Goal: Ask a question

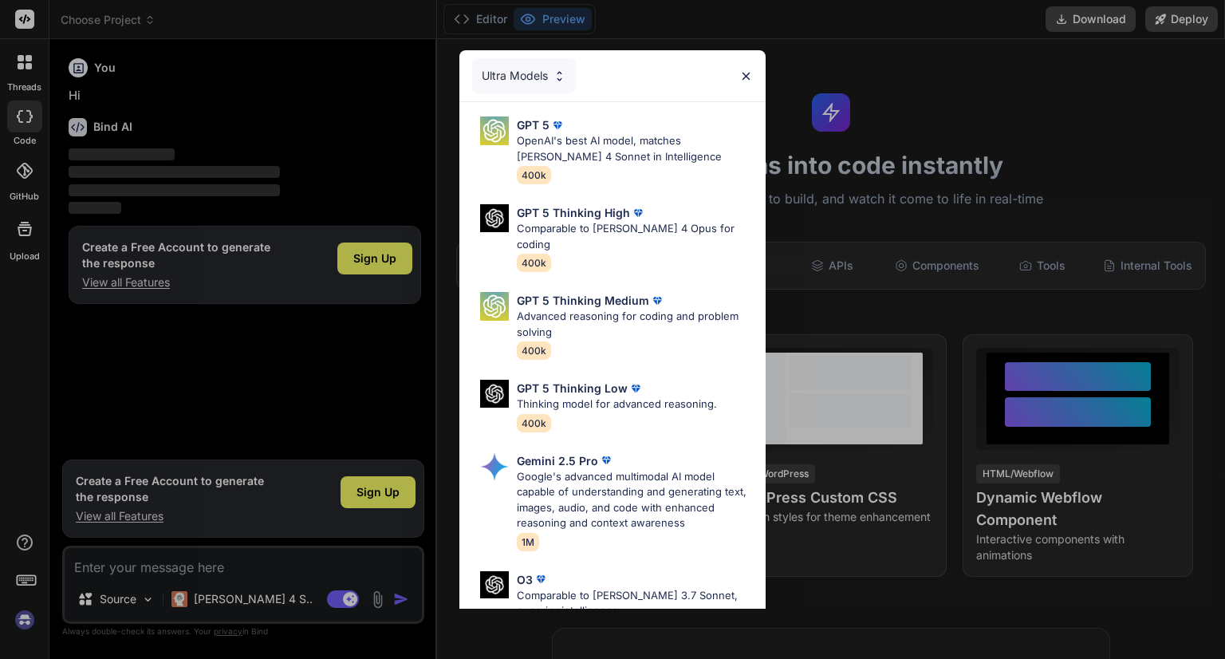
click at [738, 79] on div "Ultra Models" at bounding box center [613, 75] width 306 height 51
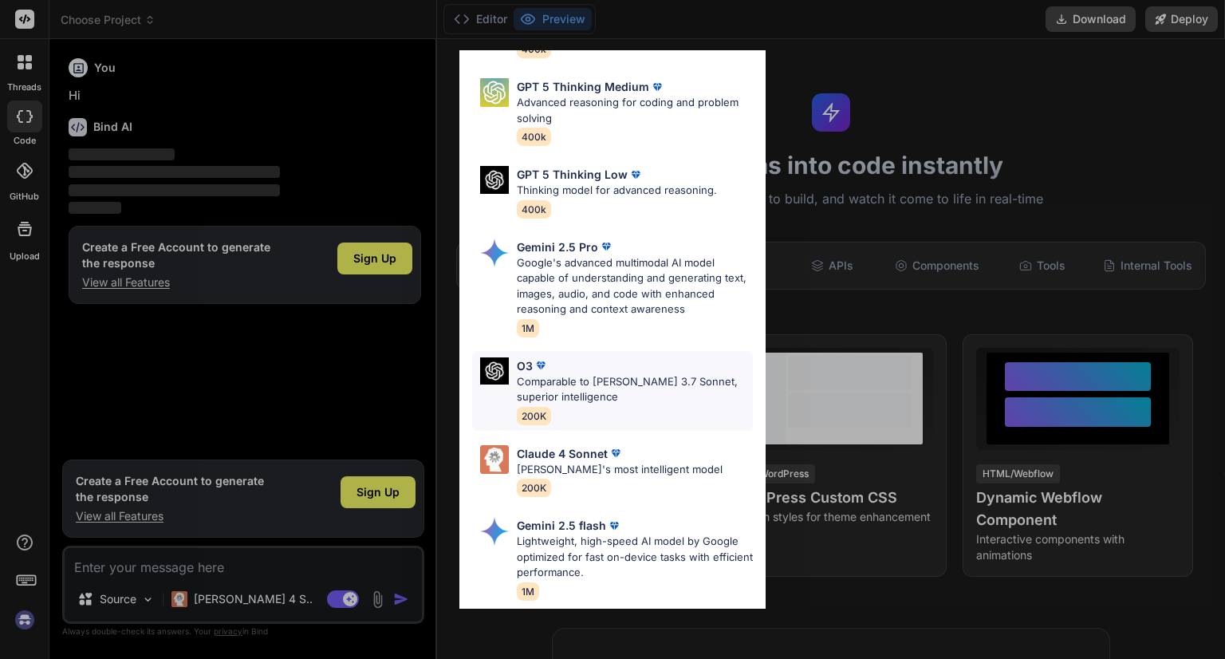
scroll to position [216, 0]
click at [588, 460] on p "[PERSON_NAME]'s most intelligent model" at bounding box center [620, 468] width 206 height 16
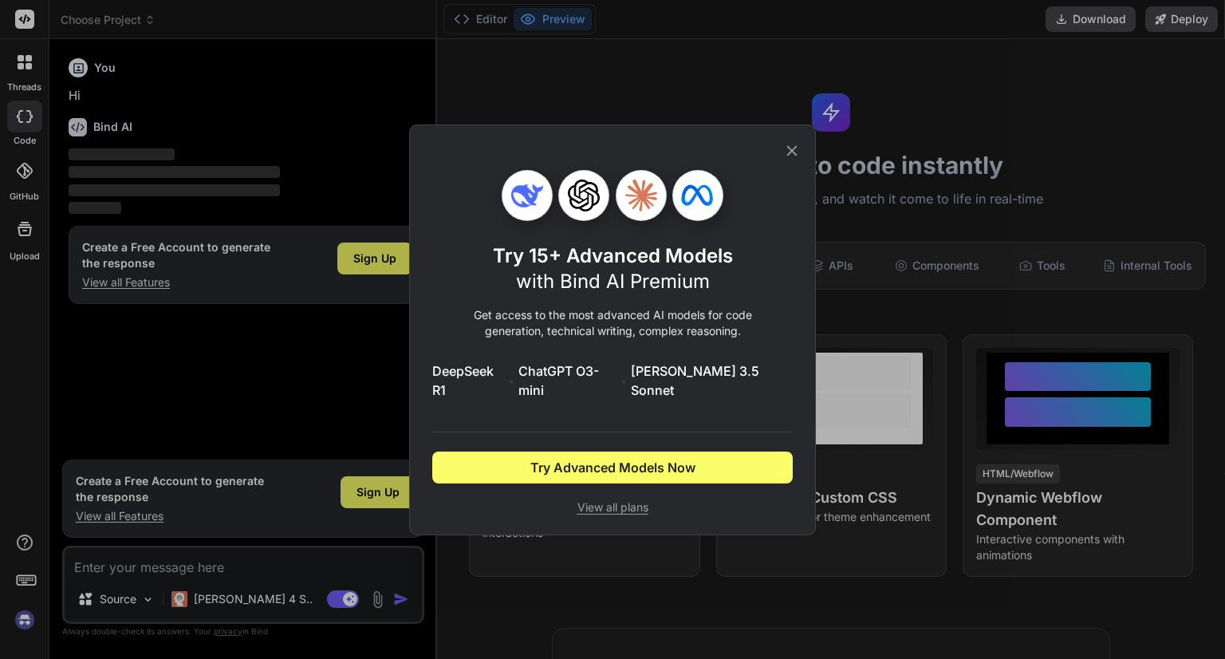
click at [791, 152] on icon at bounding box center [792, 151] width 18 height 18
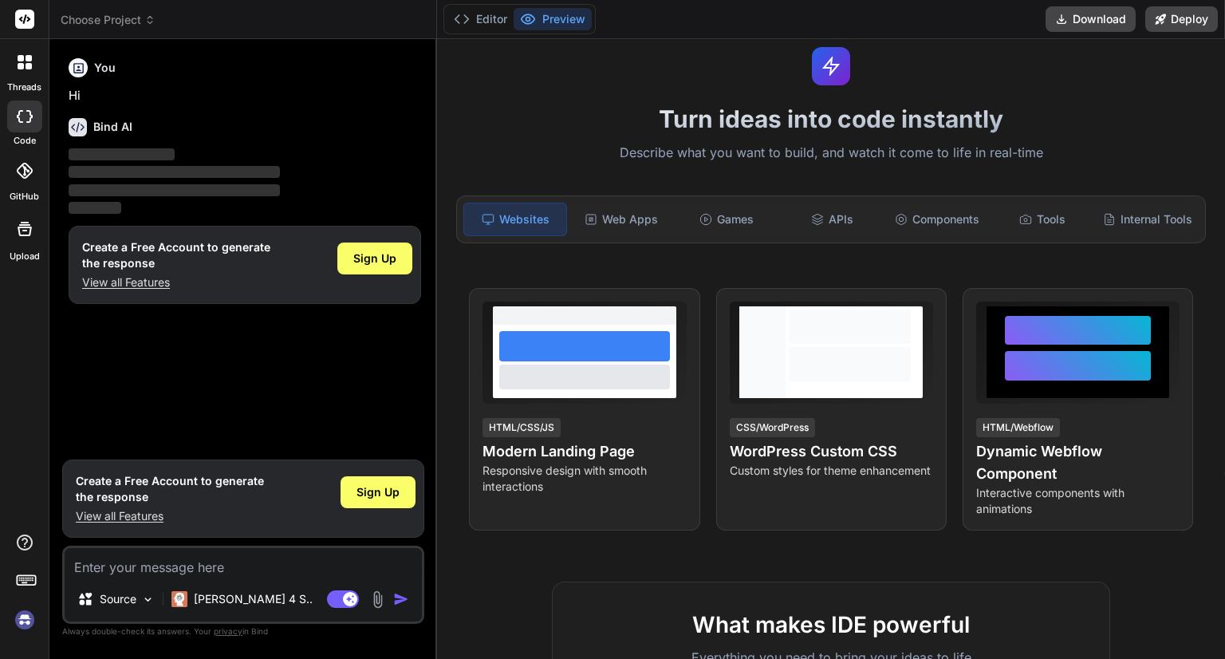
scroll to position [204, 0]
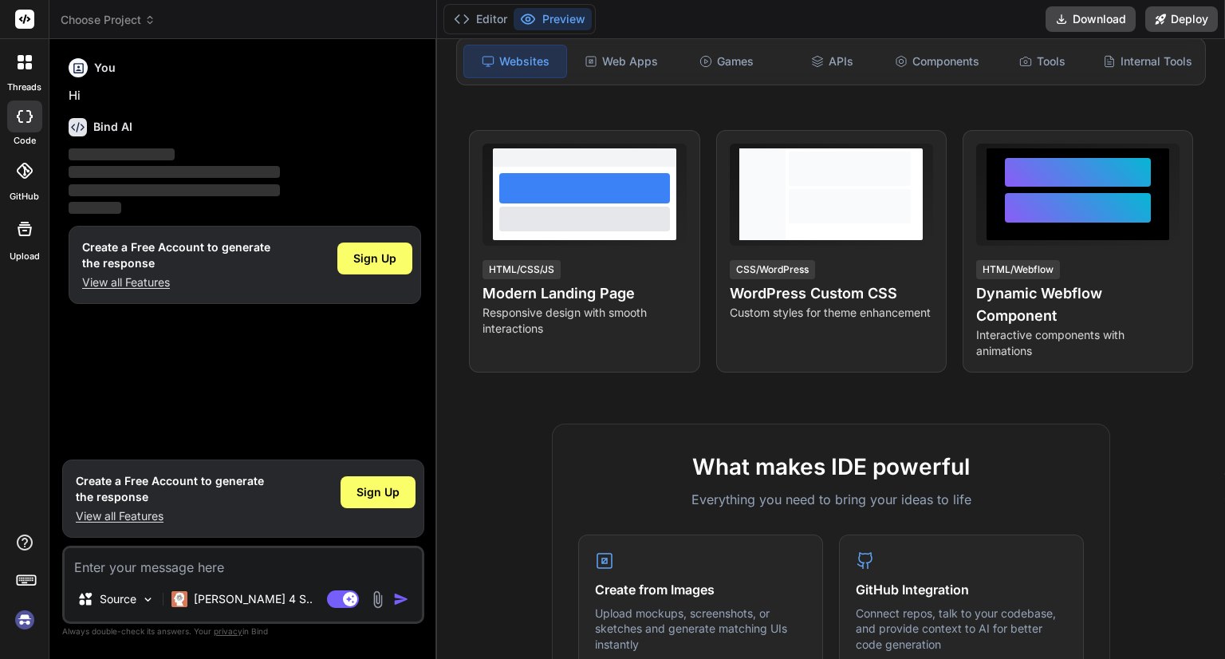
click at [119, 158] on span "‌" at bounding box center [122, 154] width 106 height 12
click at [199, 598] on p "[PERSON_NAME] 4 S.." at bounding box center [253, 599] width 119 height 16
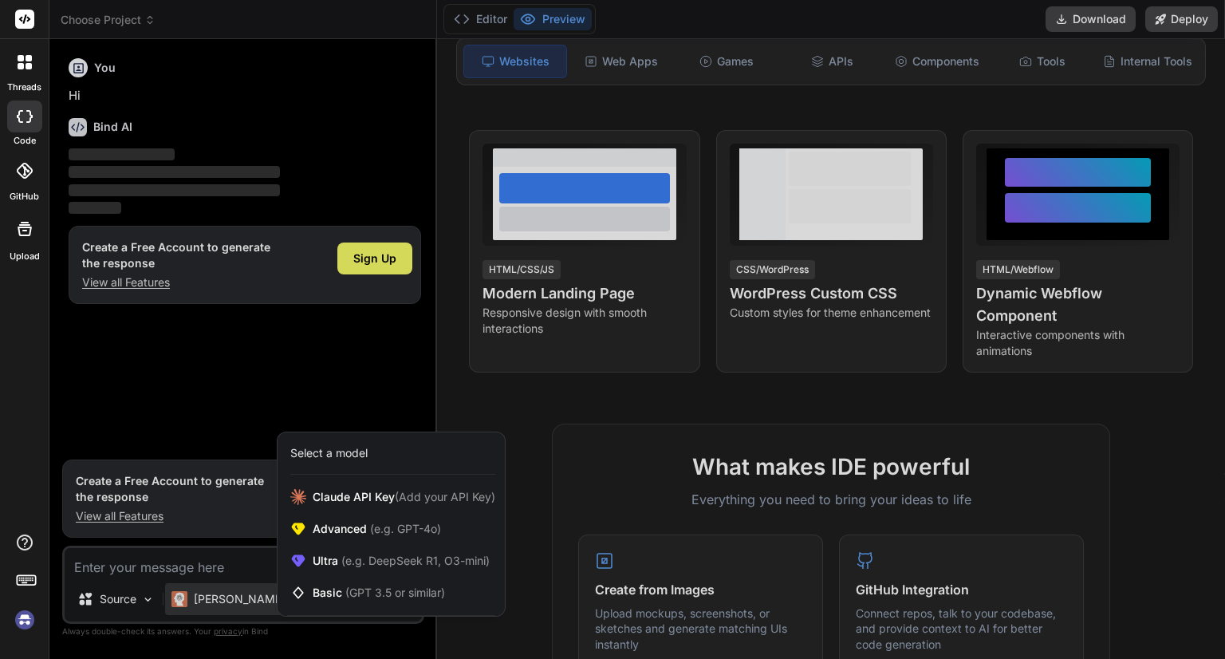
click at [79, 599] on div at bounding box center [612, 329] width 1225 height 659
type textarea "x"
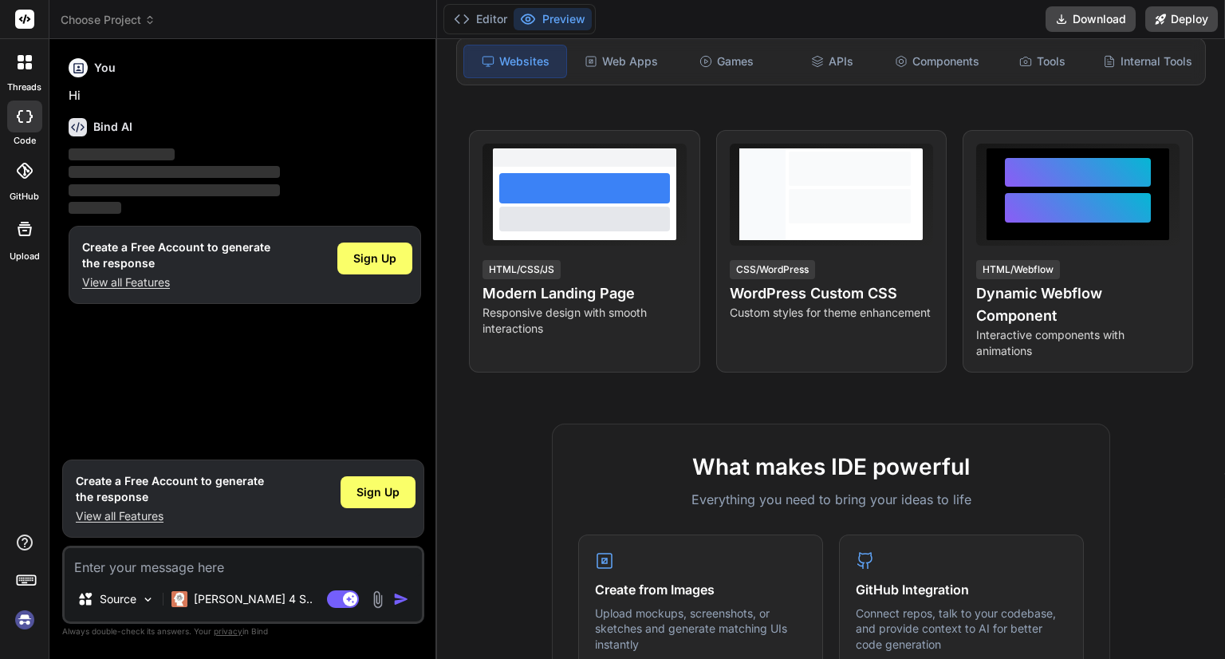
click at [166, 569] on textarea at bounding box center [243, 562] width 357 height 29
type textarea "i"
type textarea "x"
type textarea "i"
type textarea "x"
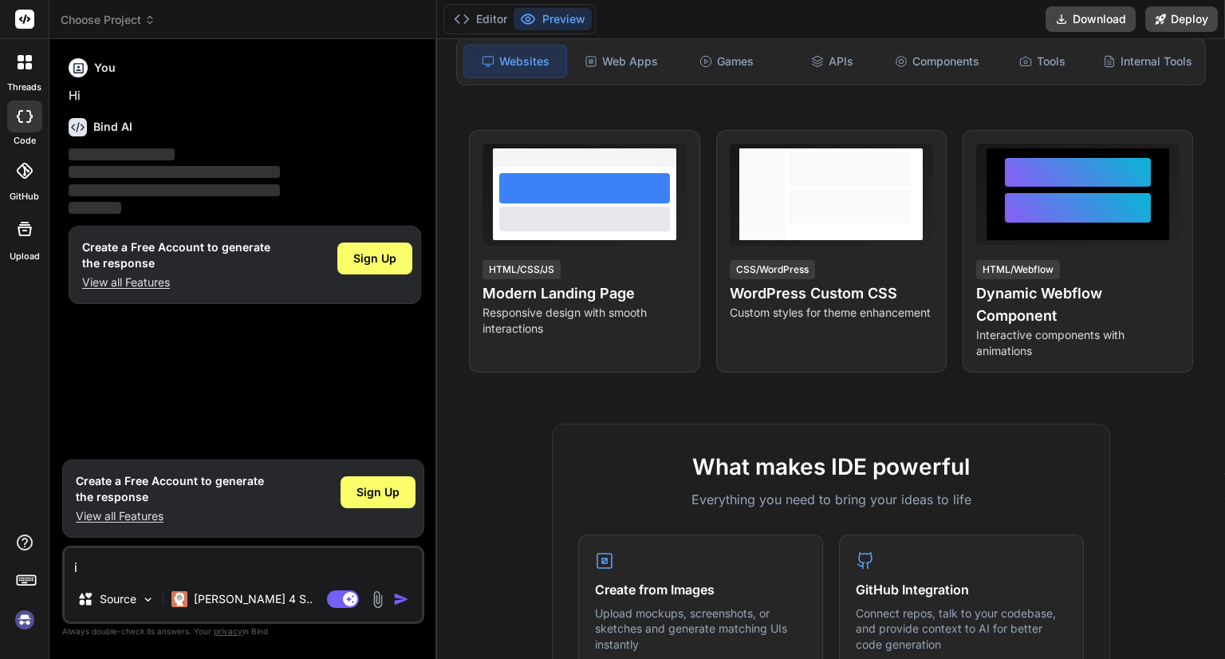
type textarea "i w"
type textarea "x"
type textarea "i wa"
type textarea "x"
type textarea "i wan"
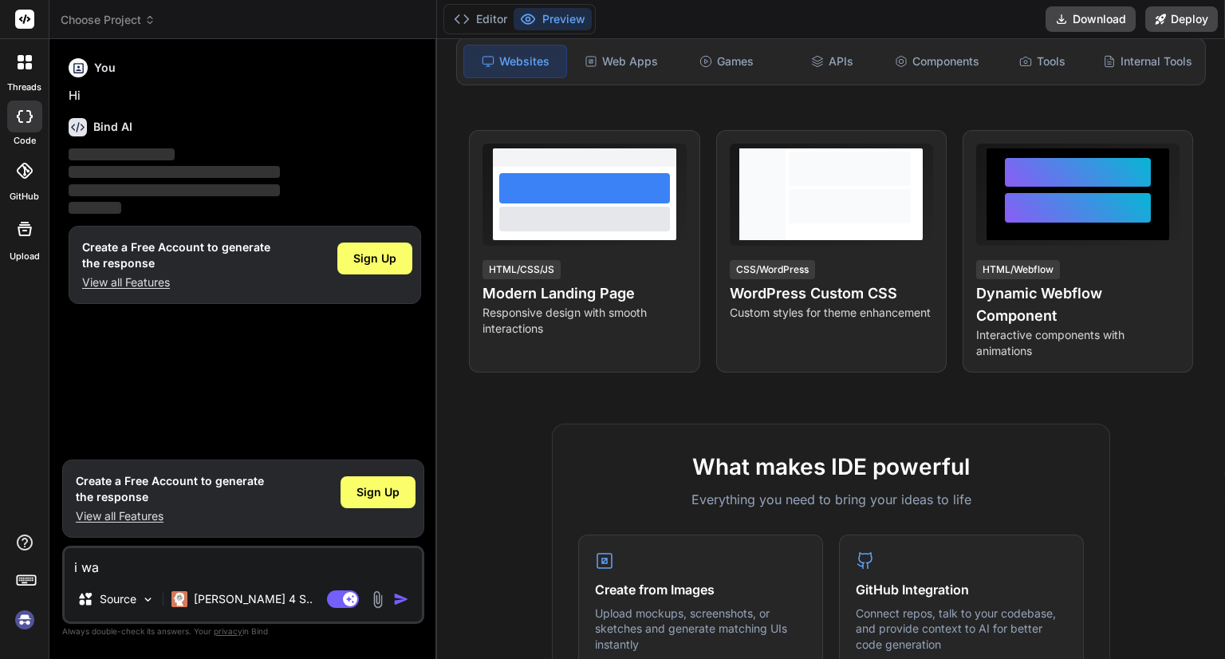
type textarea "x"
type textarea "i want"
type textarea "x"
type textarea "i want"
type textarea "x"
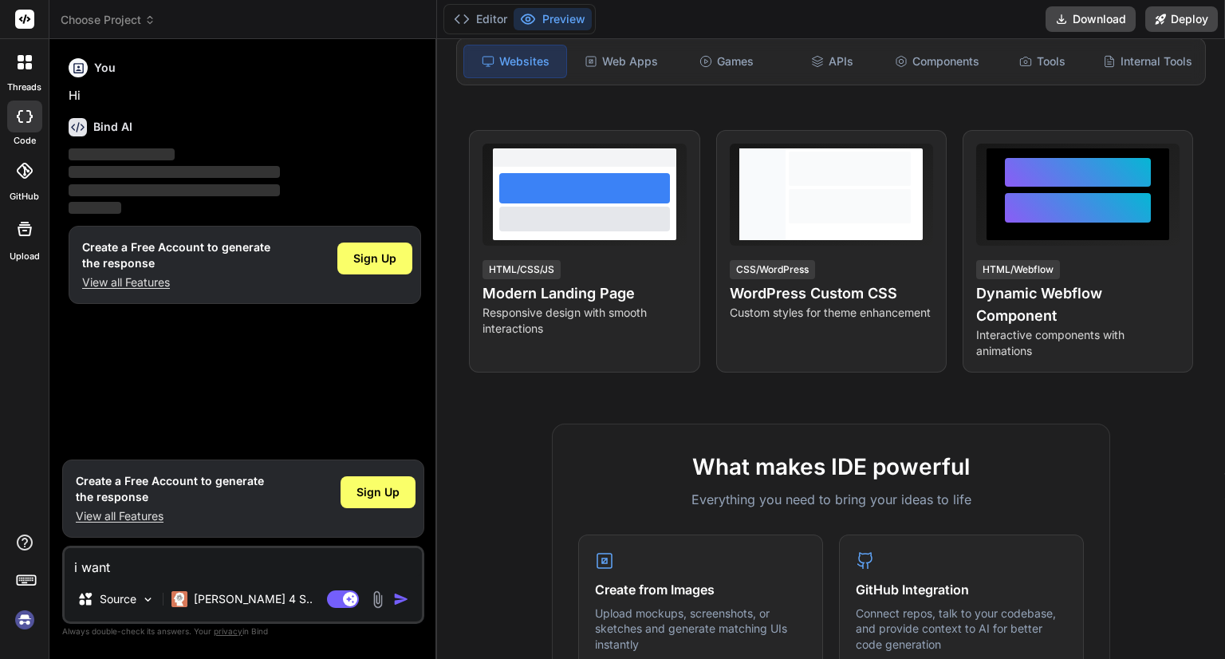
type textarea "i want t"
type textarea "x"
type textarea "i want to"
type textarea "x"
type textarea "i want to"
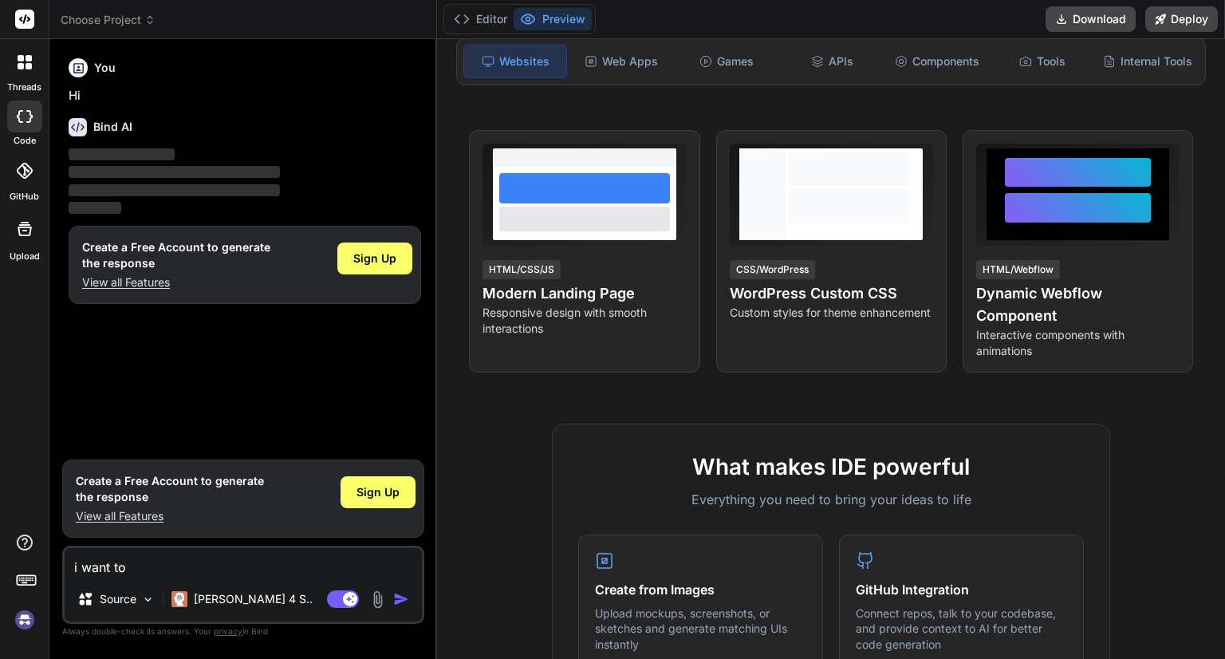
type textarea "x"
type textarea "i want to a"
type textarea "x"
type textarea "i want to"
type textarea "x"
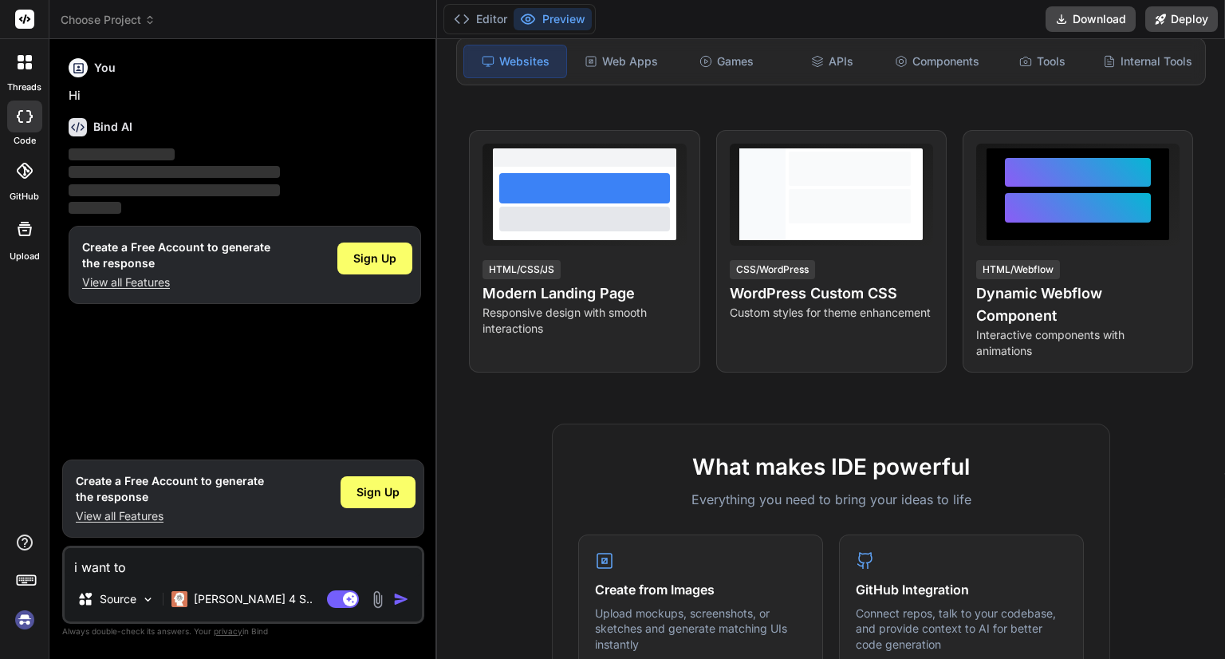
type textarea "i want to d"
type textarea "x"
type textarea "i want to de"
type textarea "x"
type textarea "i want to dev"
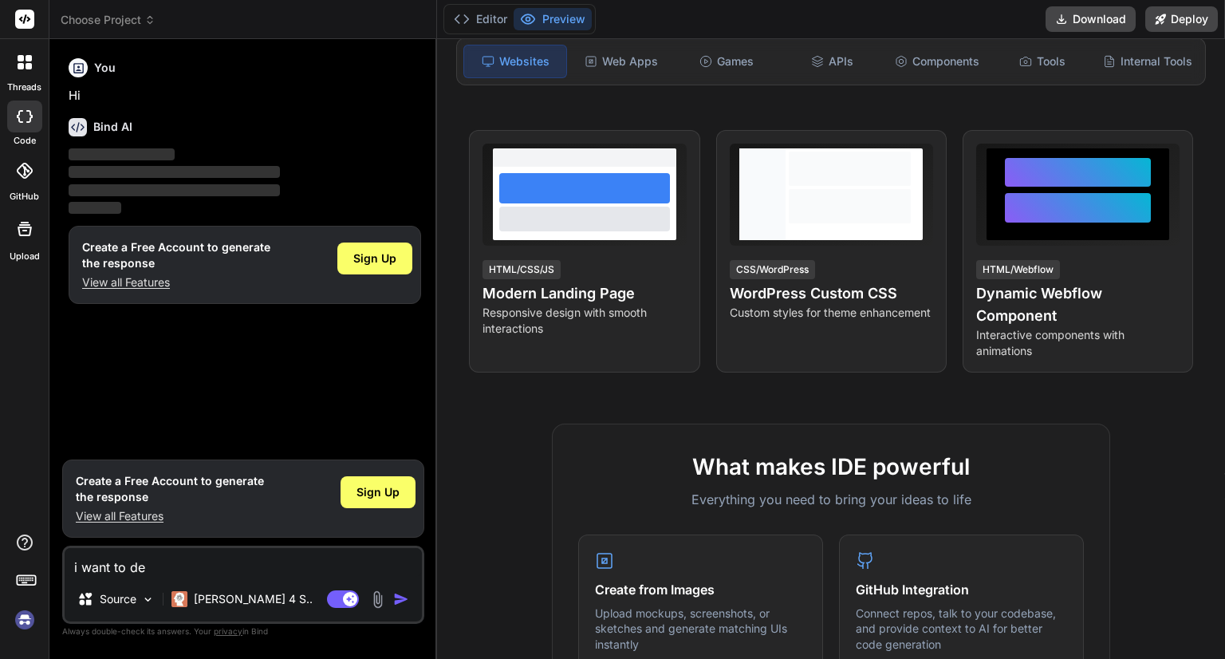
type textarea "x"
type textarea "i want to deve"
type textarea "x"
type textarea "i want to devel"
type textarea "x"
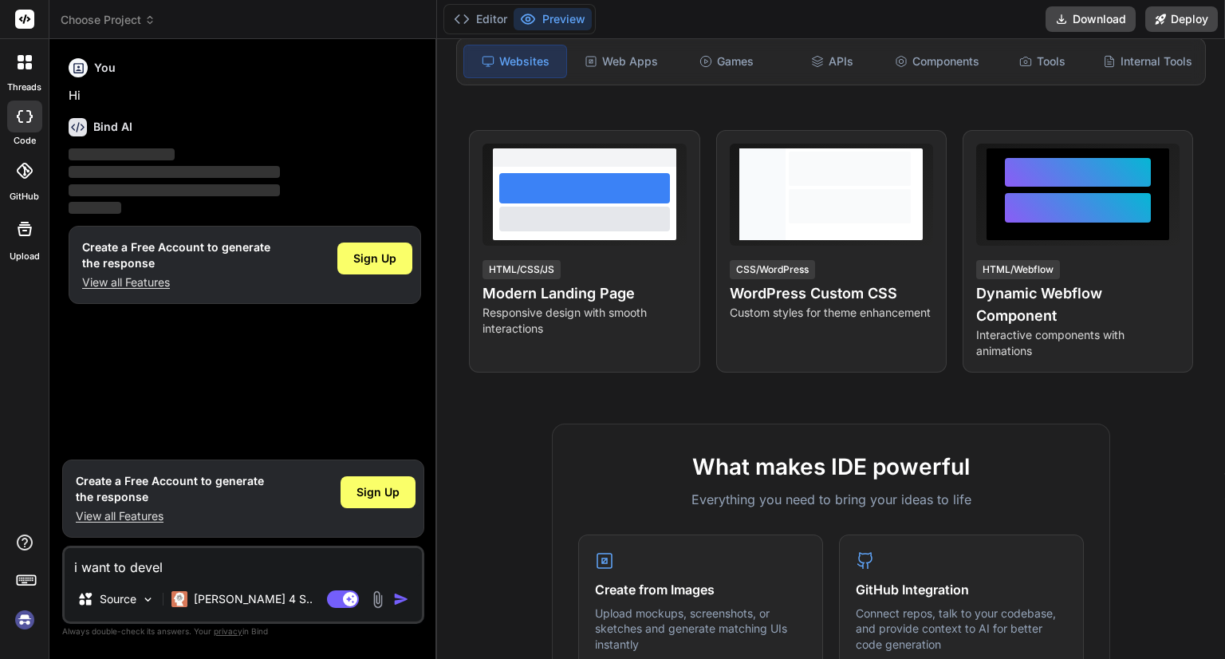
type textarea "i want to develo"
type textarea "x"
type textarea "i want to develop"
type textarea "x"
type textarea "i want to develop"
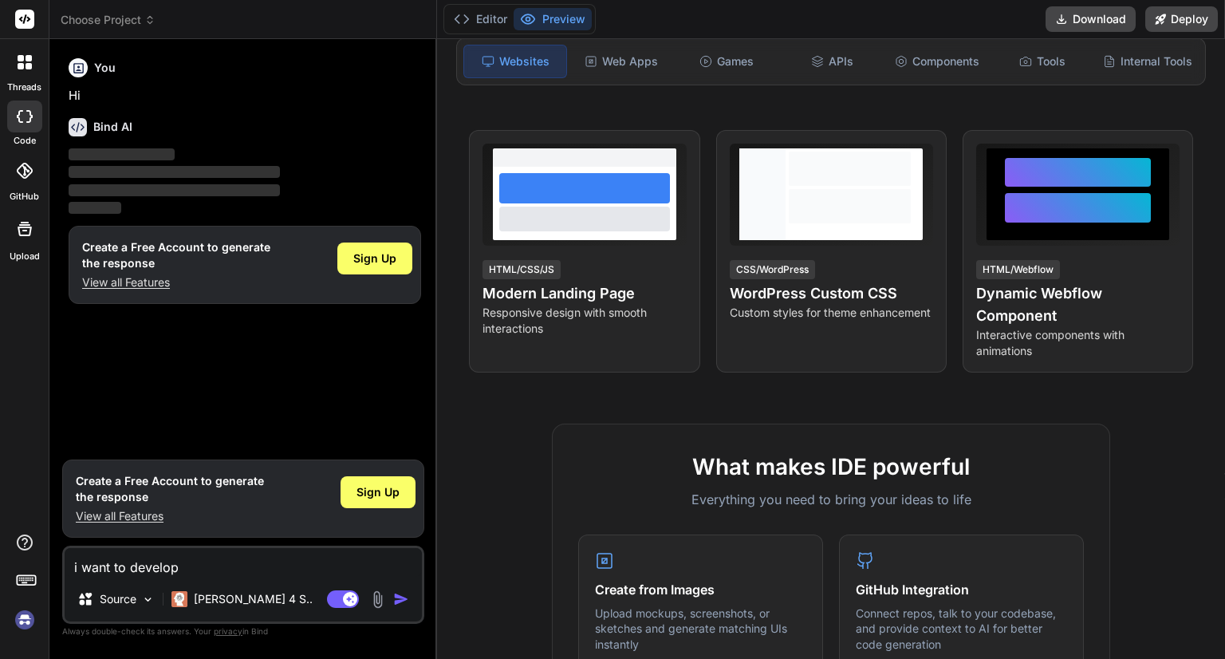
type textarea "x"
type textarea "i want to develop a"
type textarea "x"
type textarea "i want to develop ap"
type textarea "x"
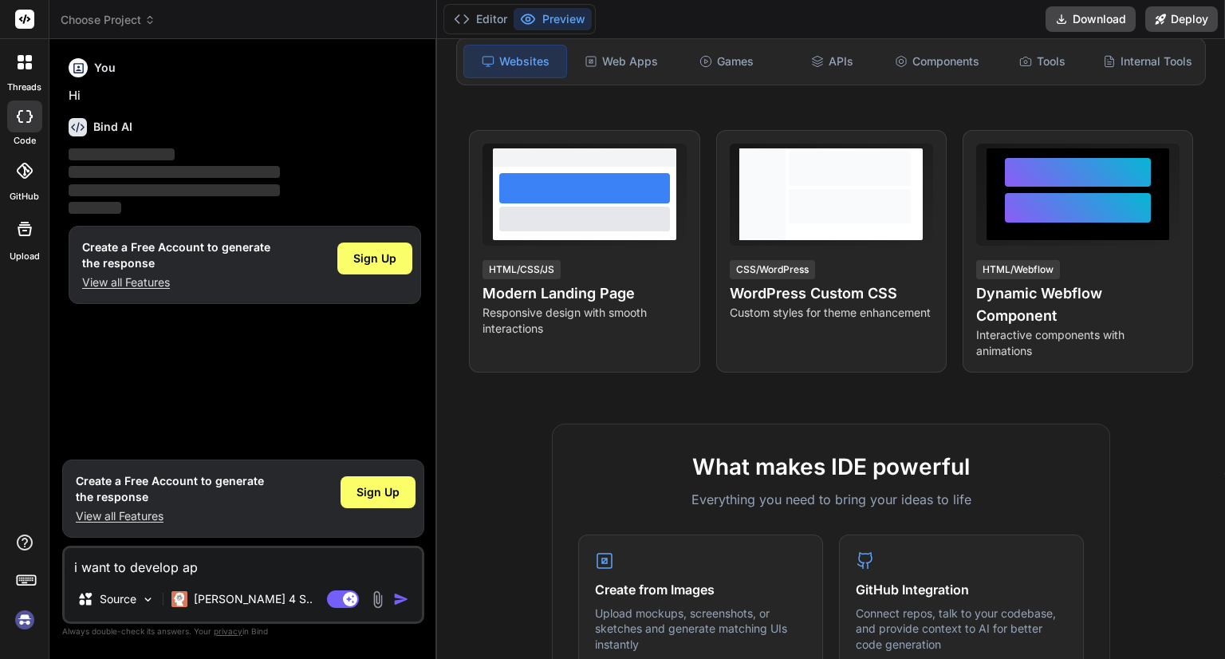
type textarea "i want to develop app"
type textarea "x"
type textarea "i want to develop app"
type textarea "x"
type textarea "i want to develop app f"
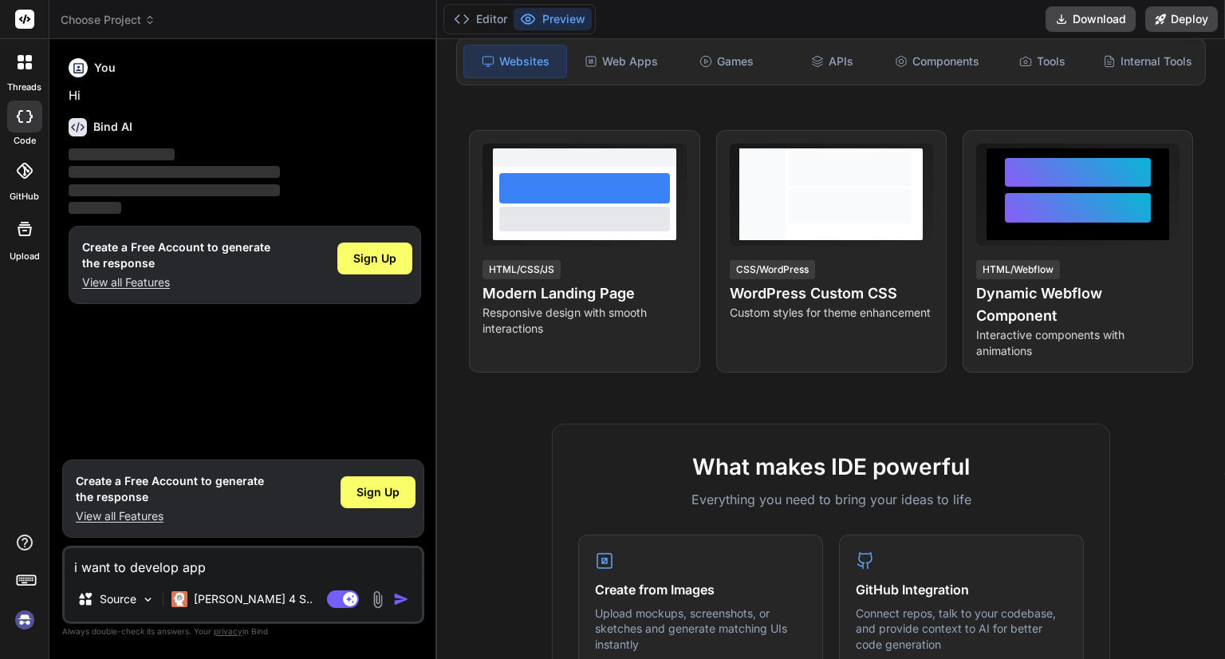
type textarea "x"
type textarea "i want to develop app fo"
type textarea "x"
type textarea "i want to develop app for"
type textarea "x"
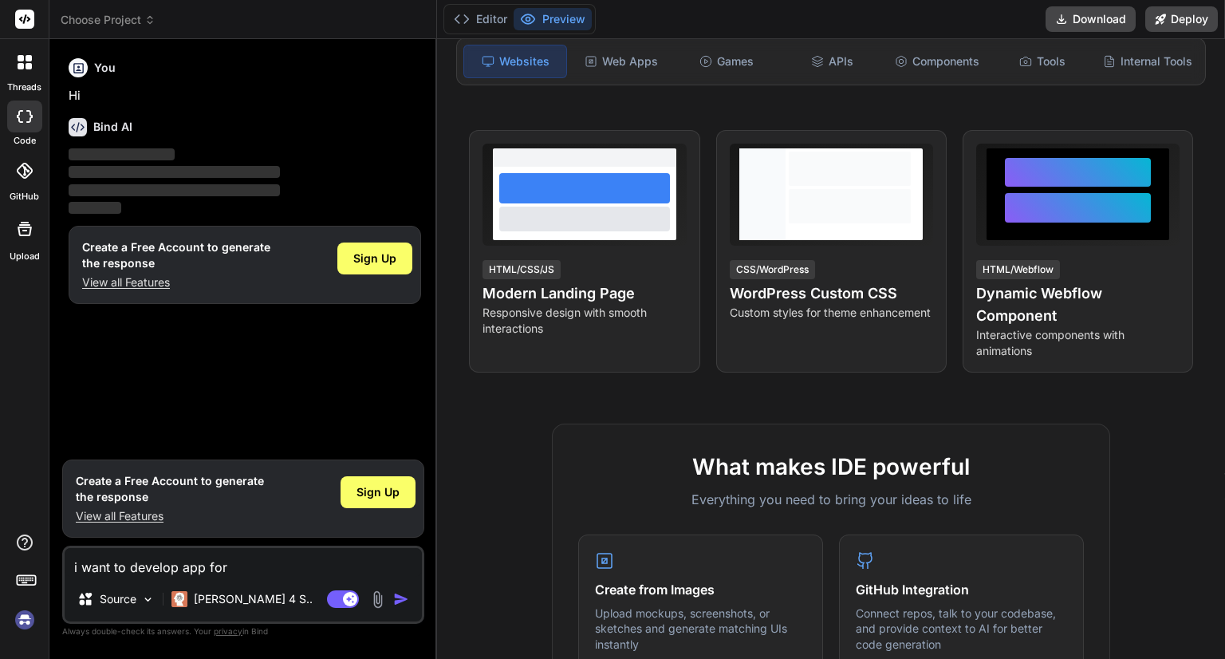
type textarea "i want to develop app for"
type textarea "x"
type textarea "i want to develop app for e"
type textarea "x"
type textarea "i want to develop app for ex"
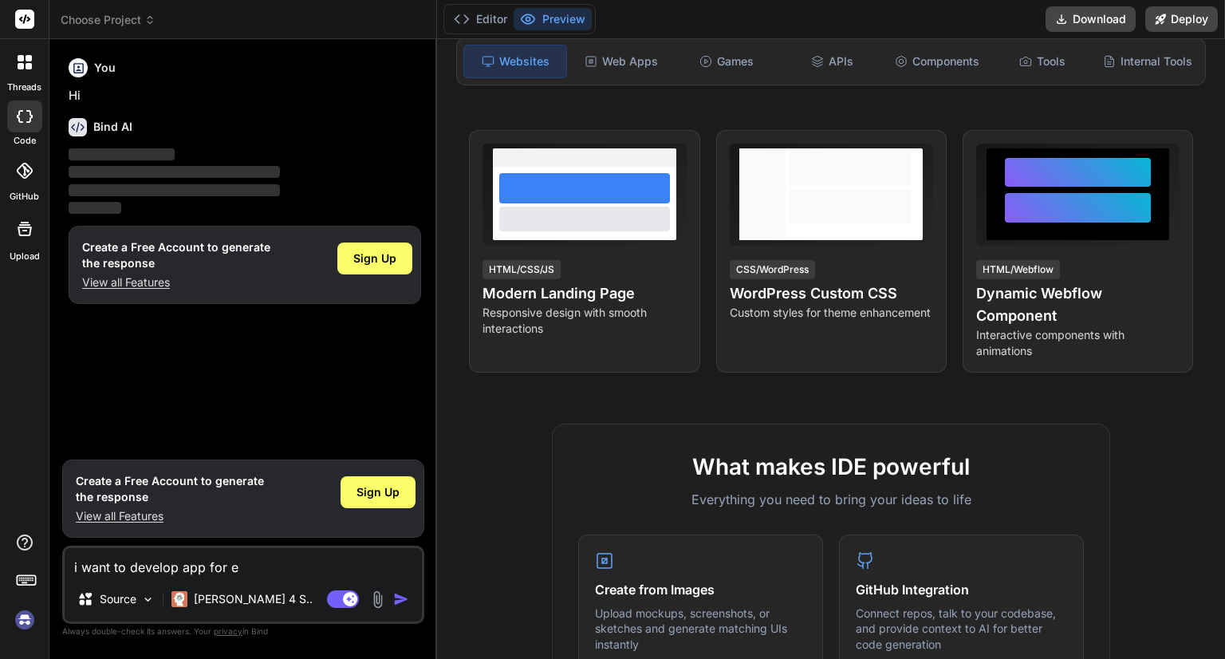
type textarea "x"
type textarea "i want to develop app for exp"
type textarea "x"
type textarea "i want to develop app for expe"
type textarea "x"
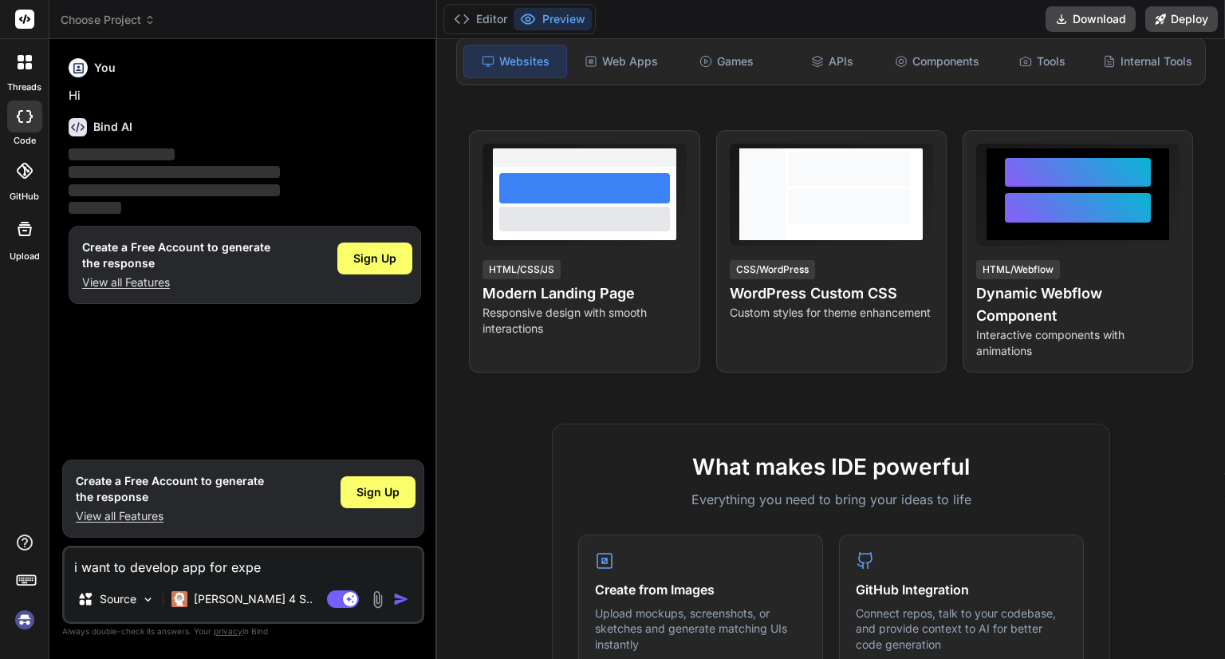
type textarea "i want to develop app for expen"
type textarea "x"
type textarea "i want to develop app for expens"
type textarea "x"
type textarea "i want to develop app for expense"
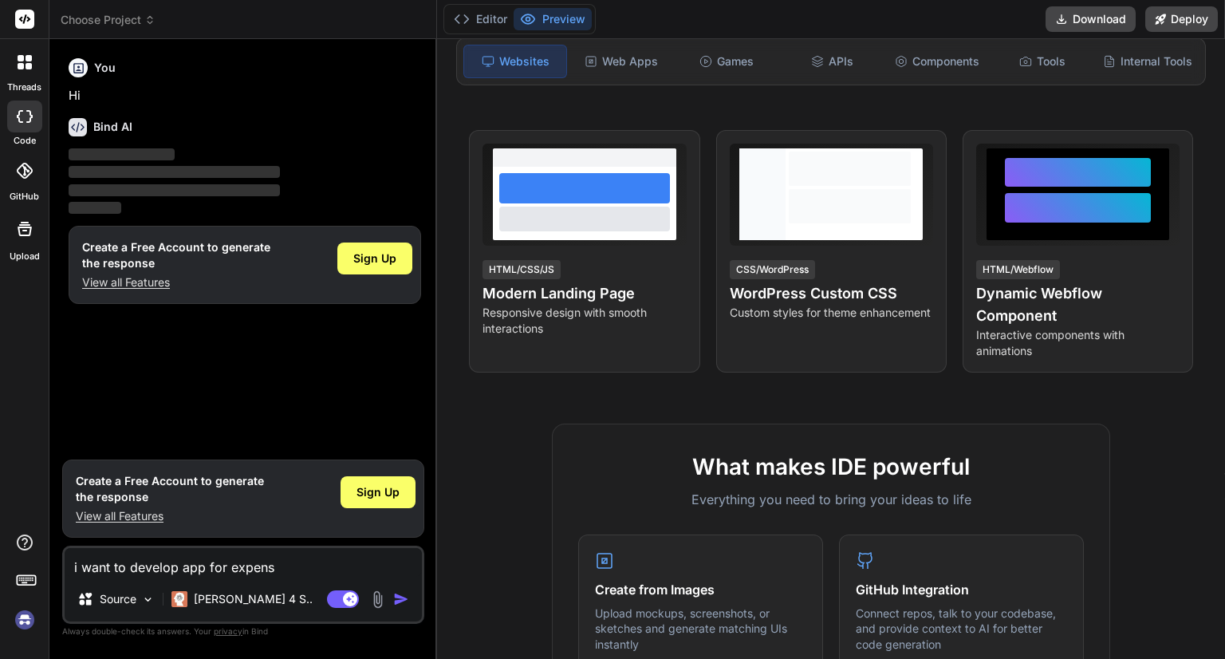
type textarea "x"
type textarea "i want to develop app for expense"
type textarea "x"
type textarea "i want to develop app for expense t"
type textarea "x"
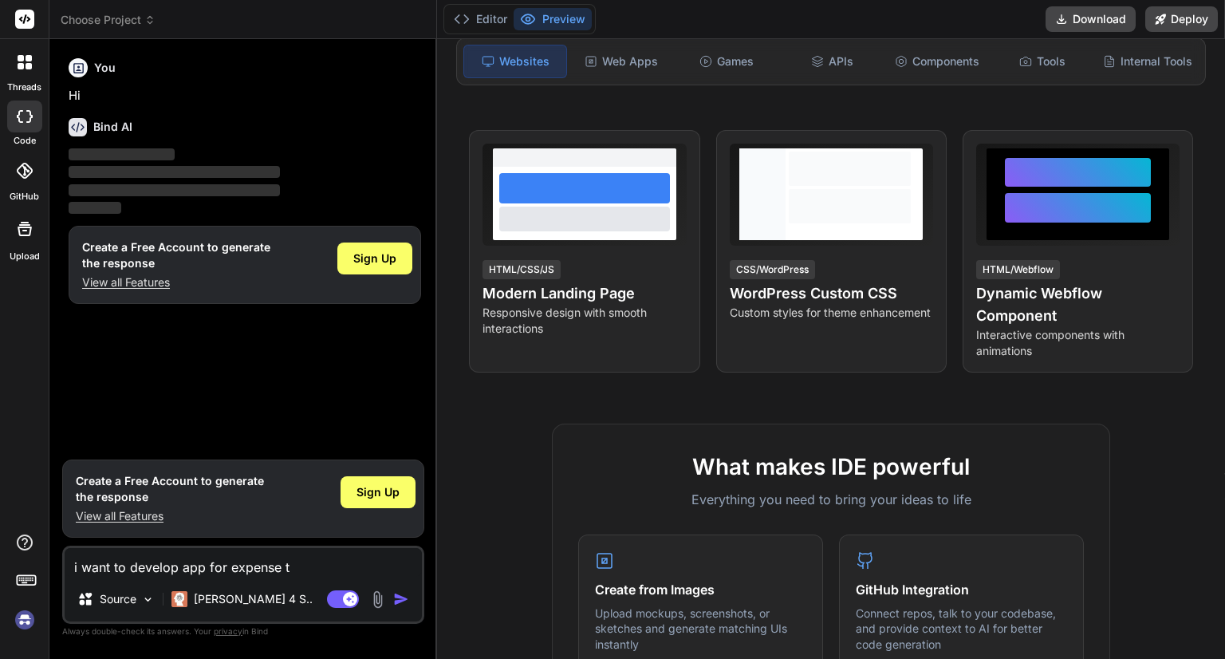
type textarea "i want to develop app for expense tr"
type textarea "x"
type textarea "i want to develop app for expense tra"
type textarea "x"
type textarea "i want to develop app for expense trac"
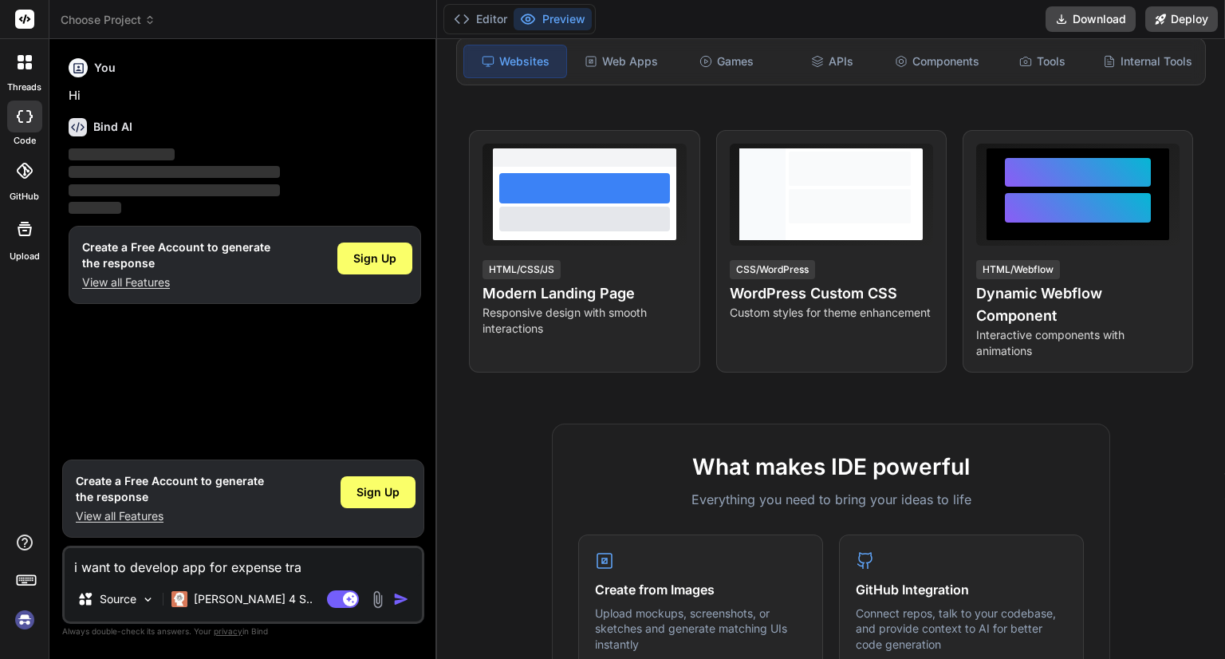
type textarea "x"
type textarea "i want to develop app for expense track"
type textarea "x"
type textarea "i want to develop app for expense tracke"
type textarea "x"
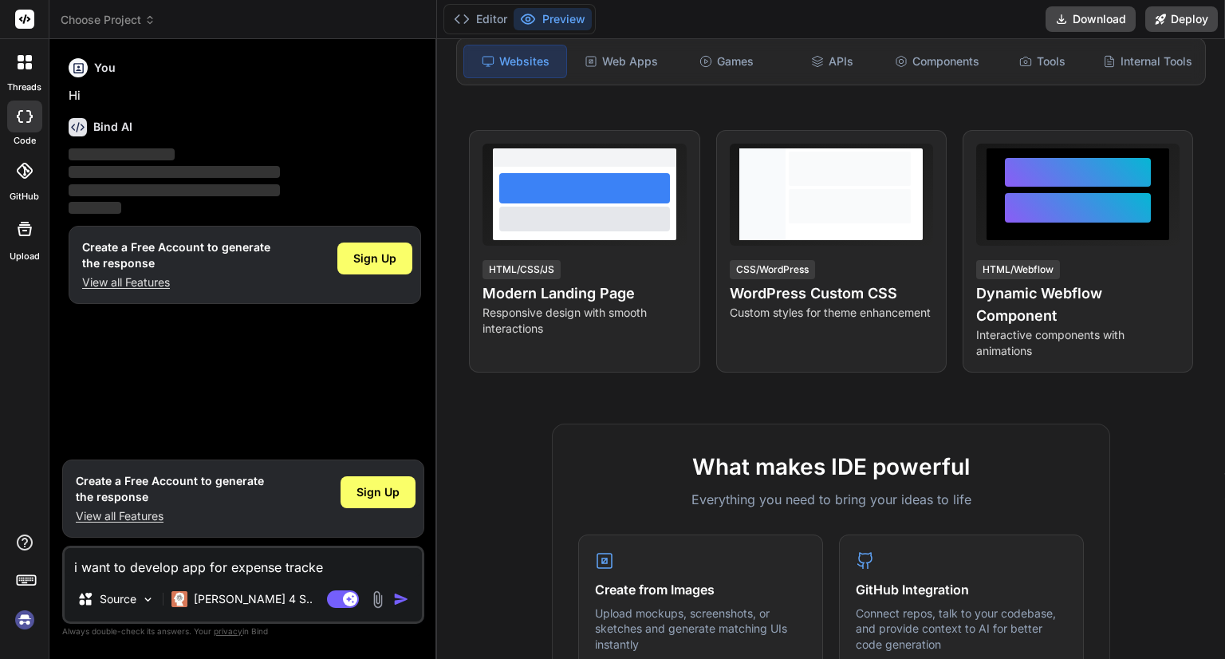
type textarea "i want to develop app for expense tracker"
type textarea "x"
type textarea "i want to develop app for expense tracker"
click at [403, 599] on img "button" at bounding box center [401, 599] width 16 height 16
click at [404, 594] on img "button" at bounding box center [401, 599] width 16 height 16
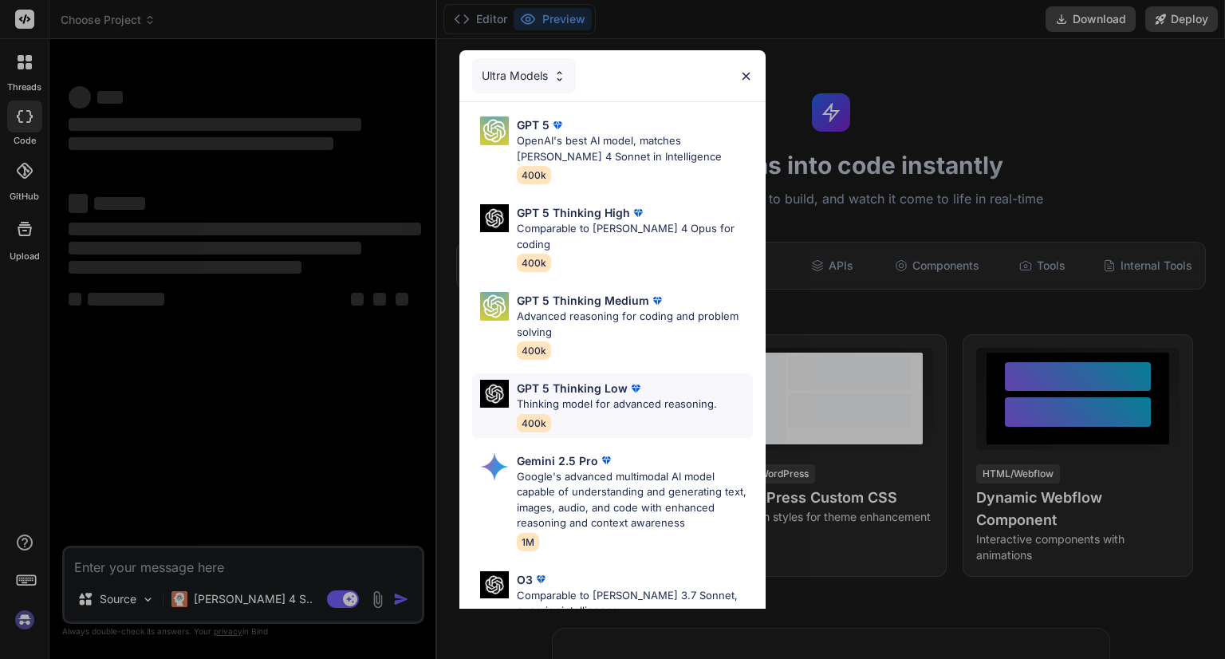
type textarea "x"
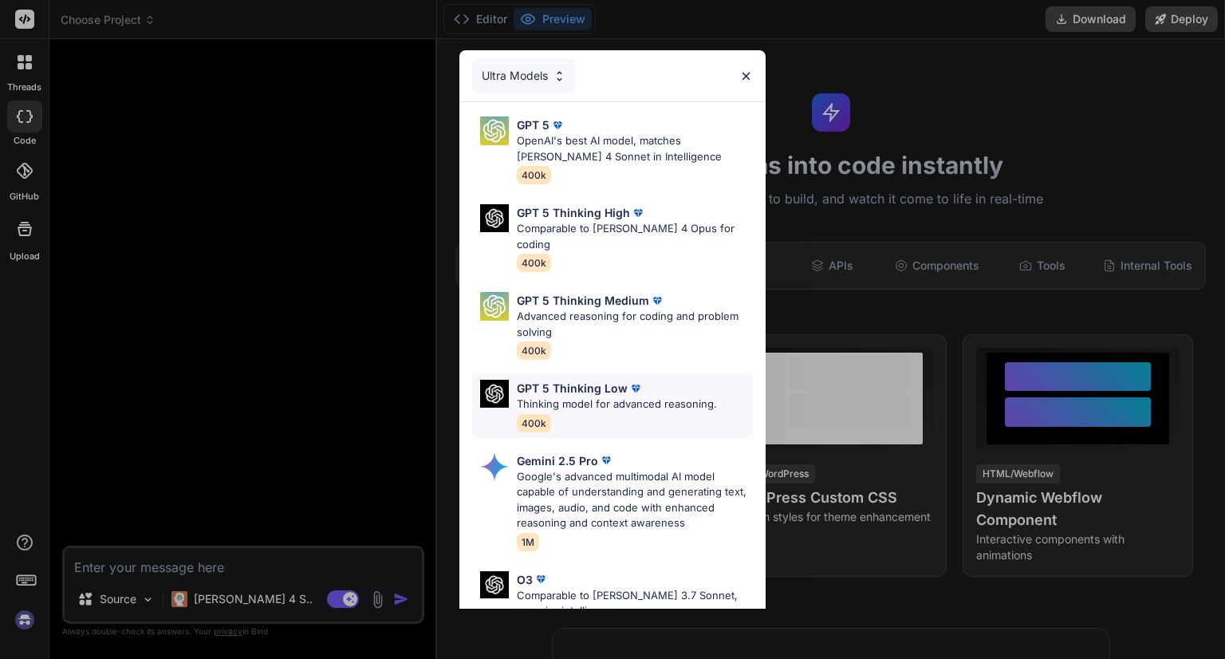
scroll to position [113, 0]
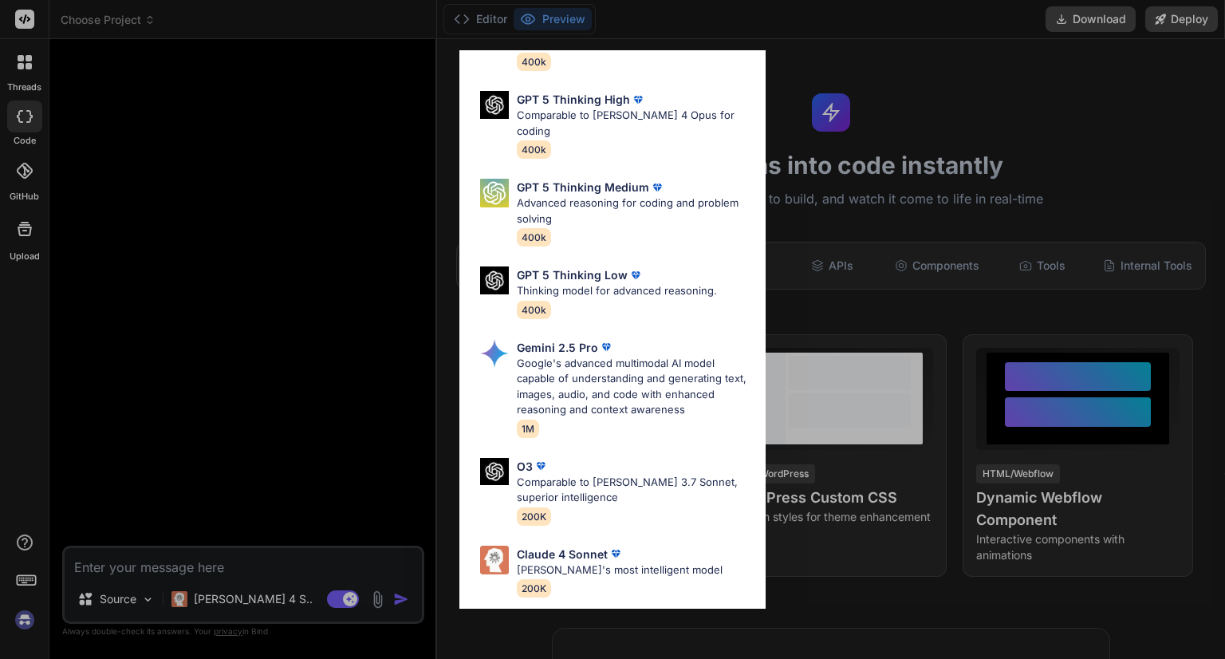
click at [164, 565] on div "Ultra Models GPT 5 OpenAI's best AI model, matches [PERSON_NAME] 4 Sonnet in In…" at bounding box center [612, 329] width 1225 height 659
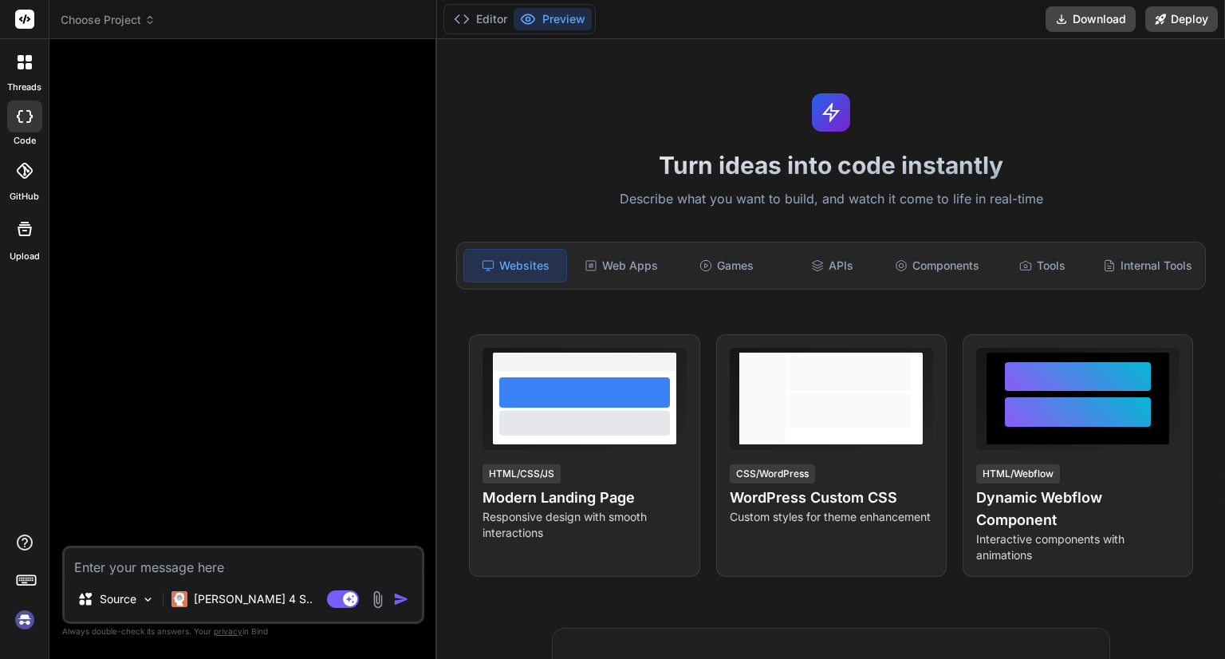
click at [236, 572] on textarea at bounding box center [243, 562] width 357 height 29
type textarea "i"
type textarea "x"
type textarea "i"
type textarea "x"
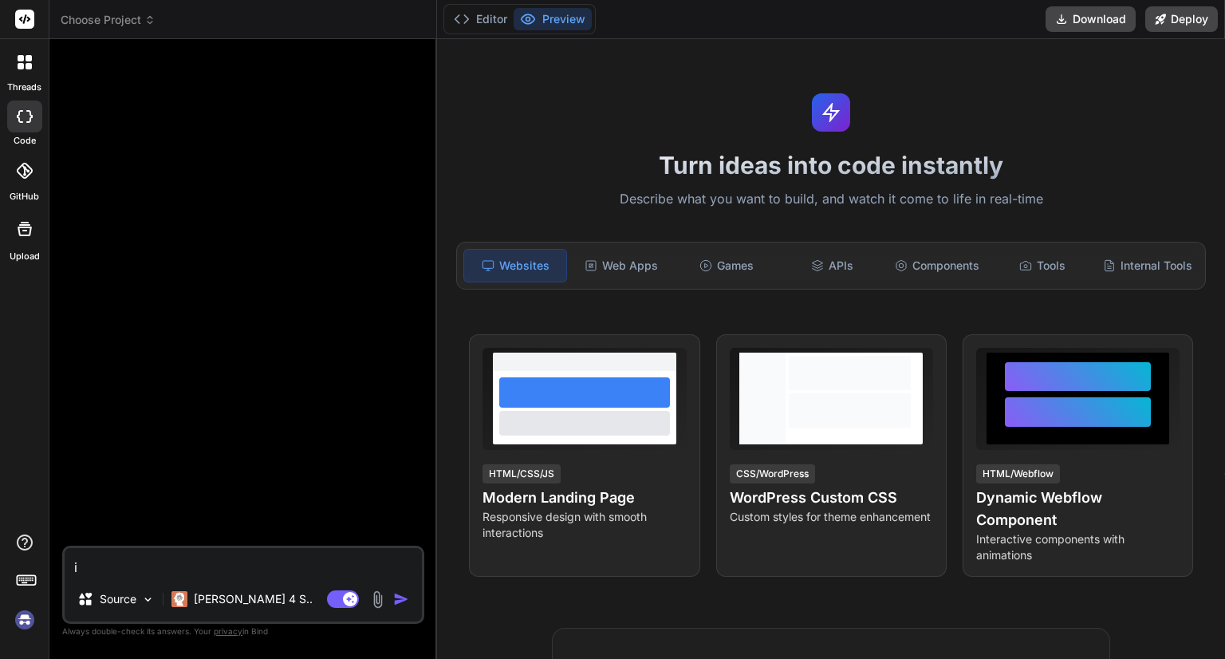
type textarea "i w"
type textarea "x"
type textarea "i wa"
type textarea "x"
type textarea "i wan"
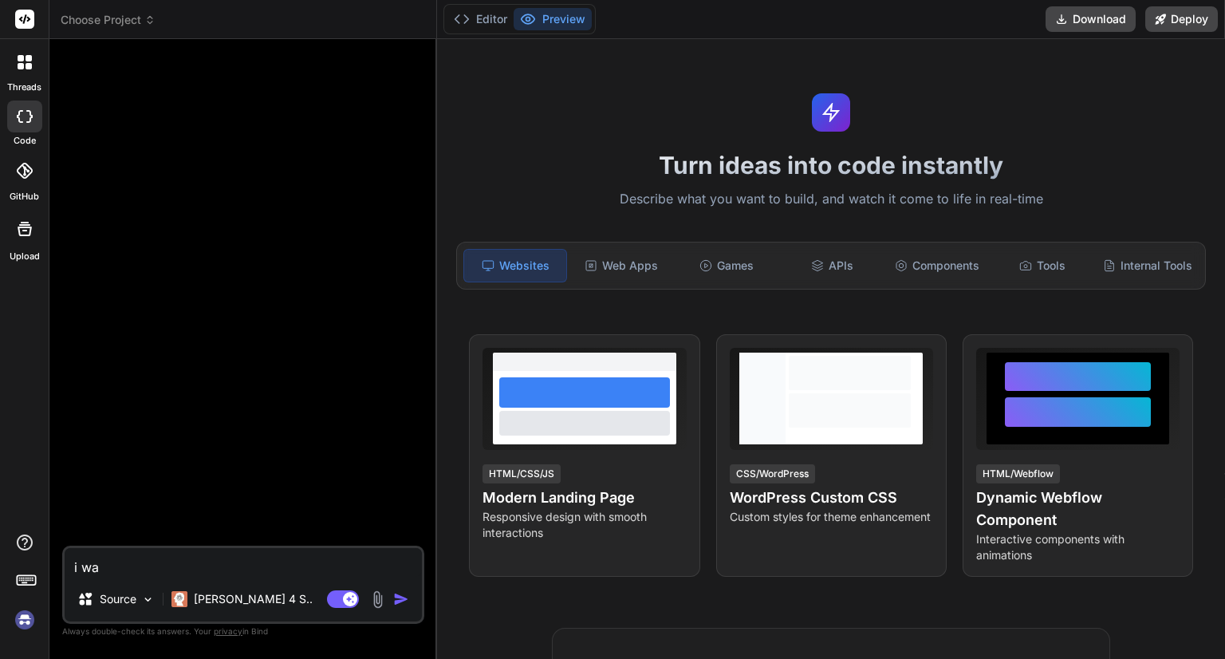
type textarea "x"
type textarea "i want"
type textarea "x"
type textarea "i want"
type textarea "x"
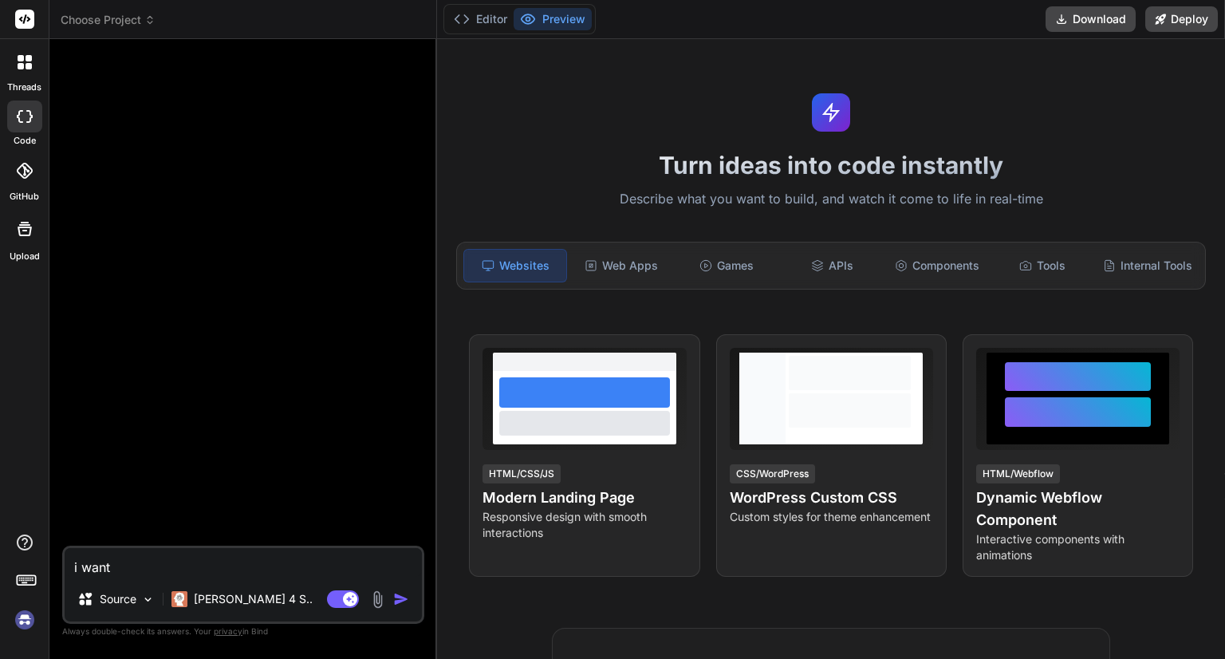
type textarea "i want t"
type textarea "x"
type textarea "i want to"
type textarea "x"
type textarea "i want to"
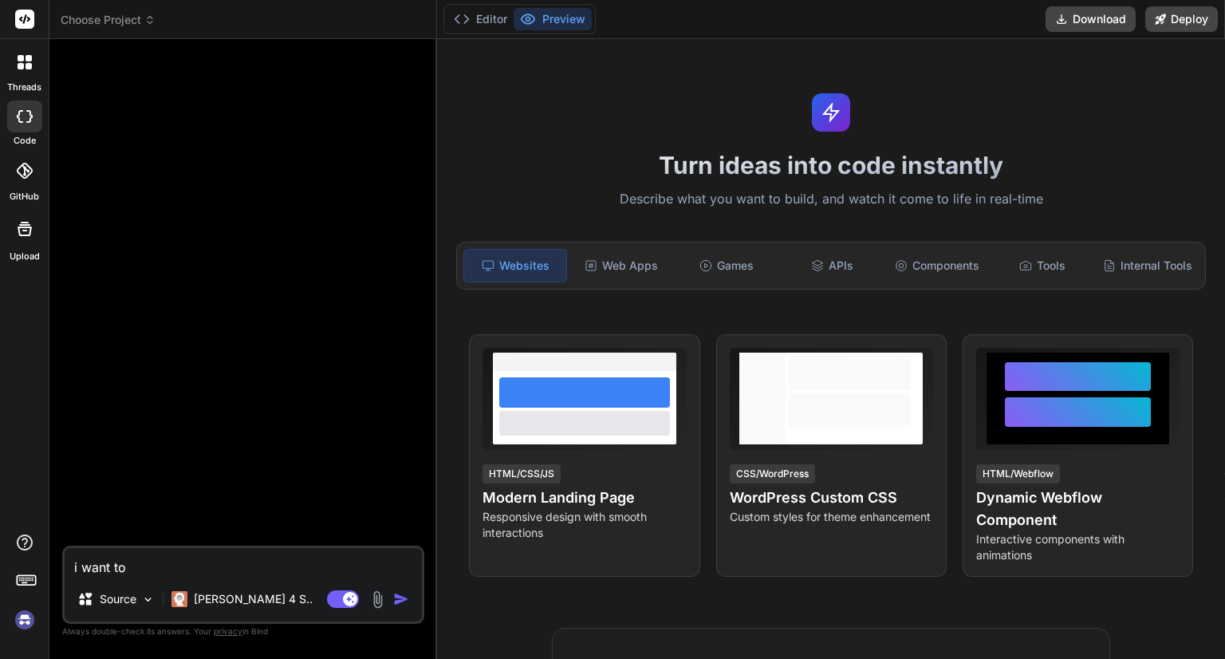
type textarea "x"
type textarea "i want to d"
type textarea "x"
type textarea "i want to de"
type textarea "x"
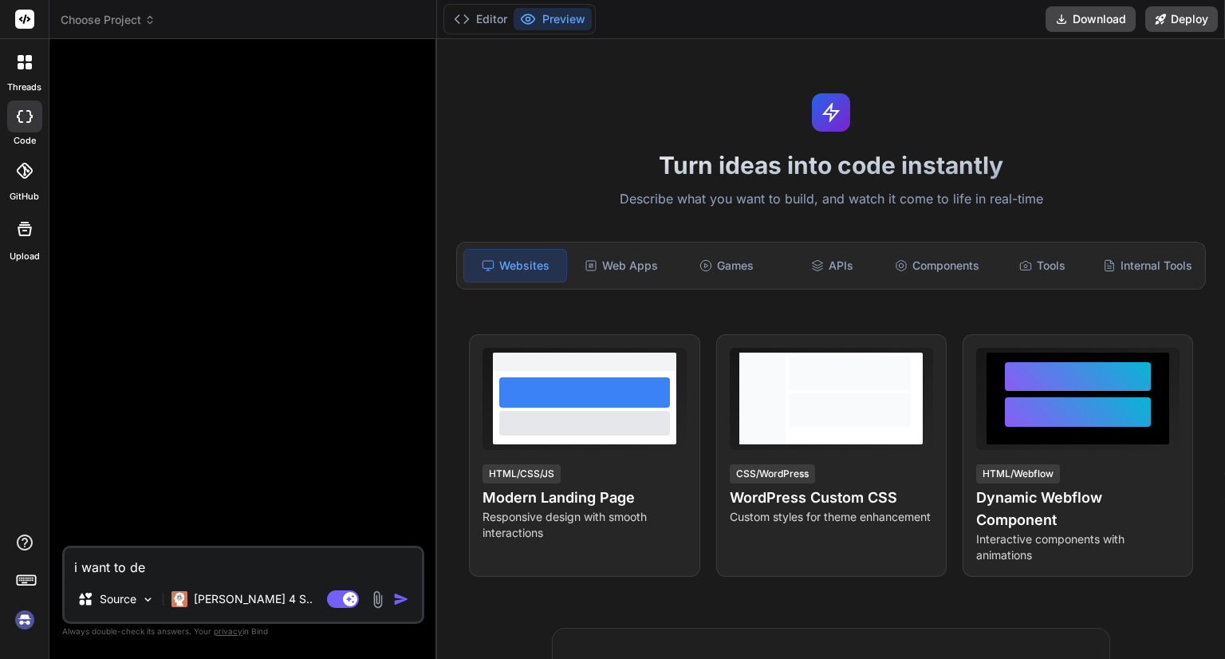
type textarea "i want to dev"
type textarea "x"
type textarea "i want to deve"
type textarea "x"
type textarea "i want to devel"
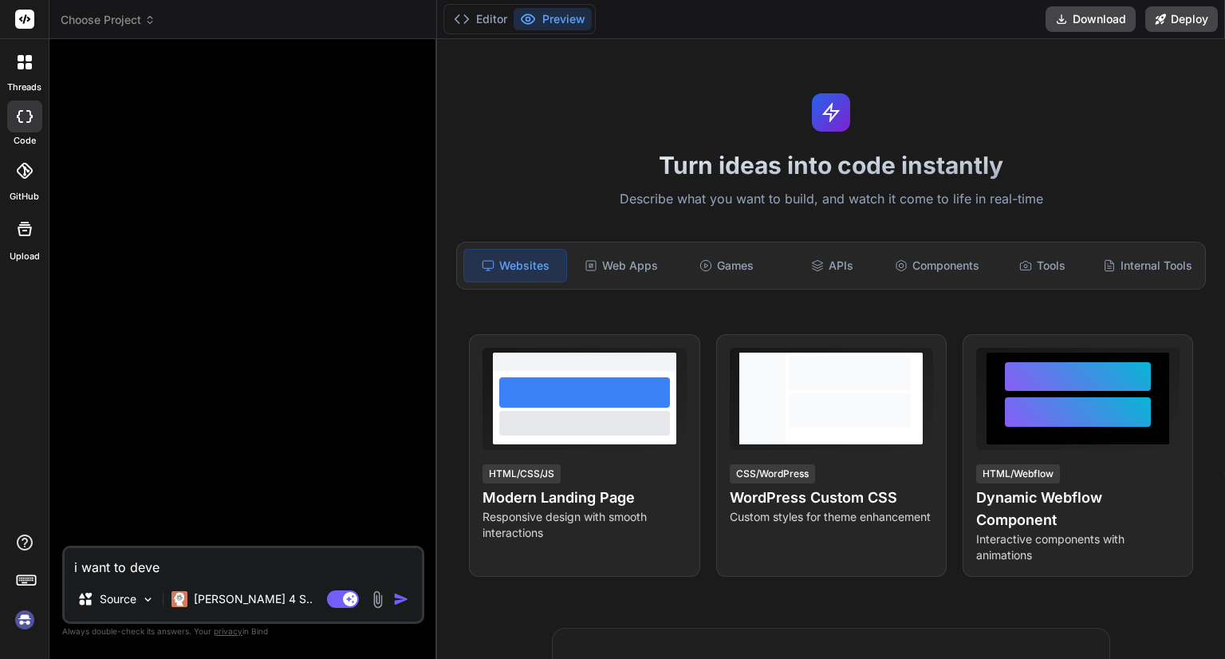
type textarea "x"
type textarea "i want to develo"
type textarea "x"
type textarea "i want to develop"
type textarea "x"
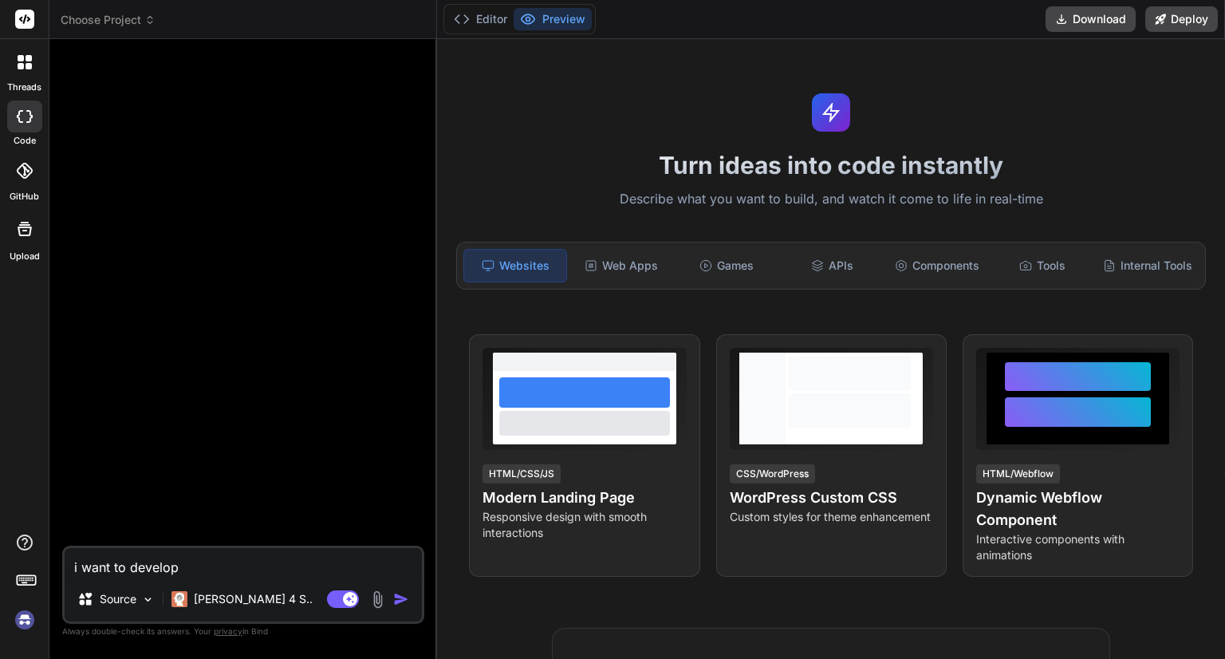
type textarea "i want to develop"
type textarea "x"
type textarea "i want to develop e"
type textarea "x"
type textarea "i want to develop ex"
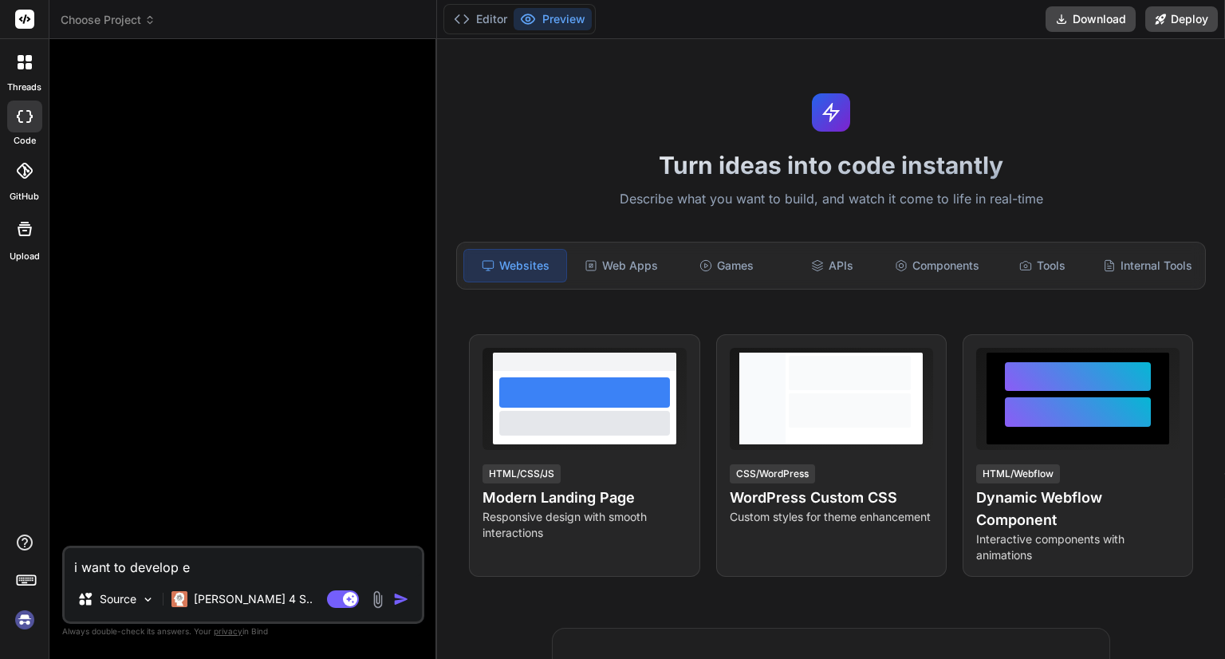
type textarea "x"
type textarea "i want to develop exp"
type textarea "x"
type textarea "i want to develop expn"
type textarea "x"
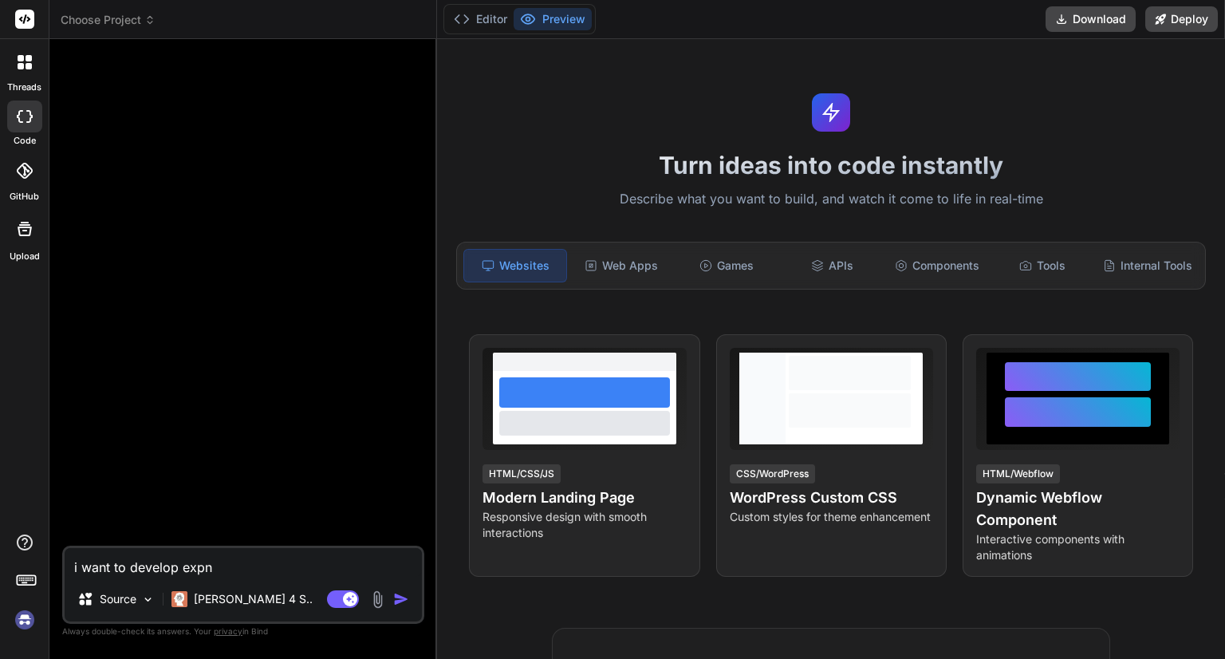
type textarea "i want to develop exp"
type textarea "x"
type textarea "i want to develop expe"
type textarea "x"
type textarea "i want to develop expen"
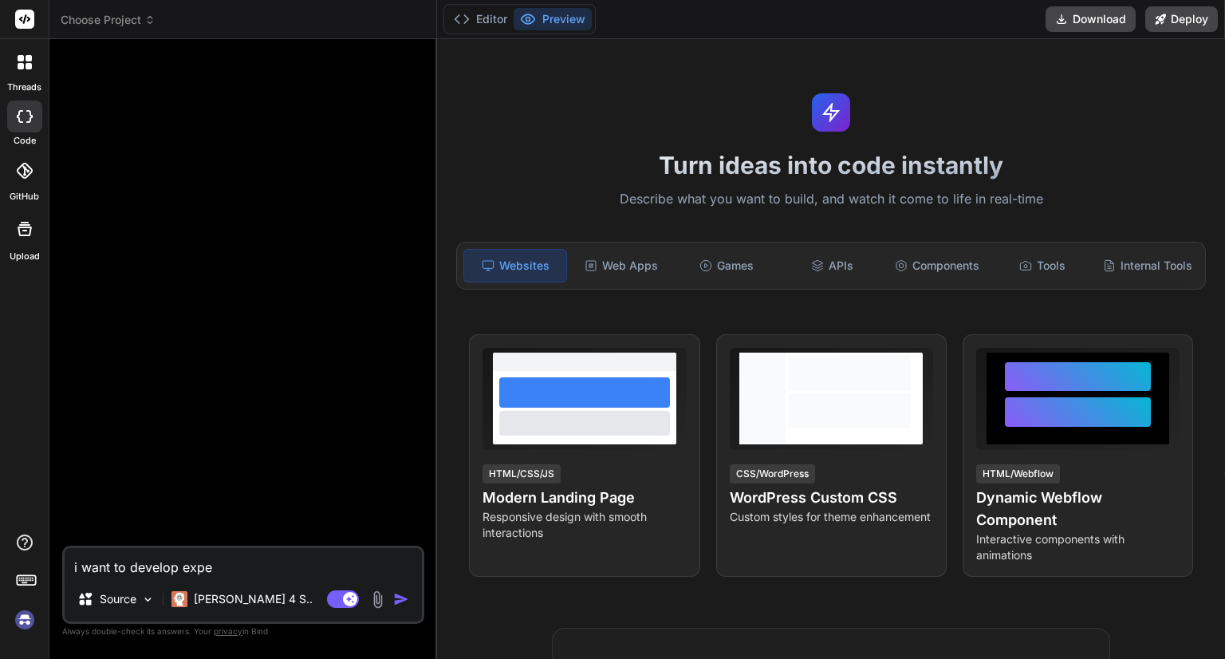
type textarea "x"
type textarea "i want to develop expens"
type textarea "x"
type textarea "i want to develop expense"
type textarea "x"
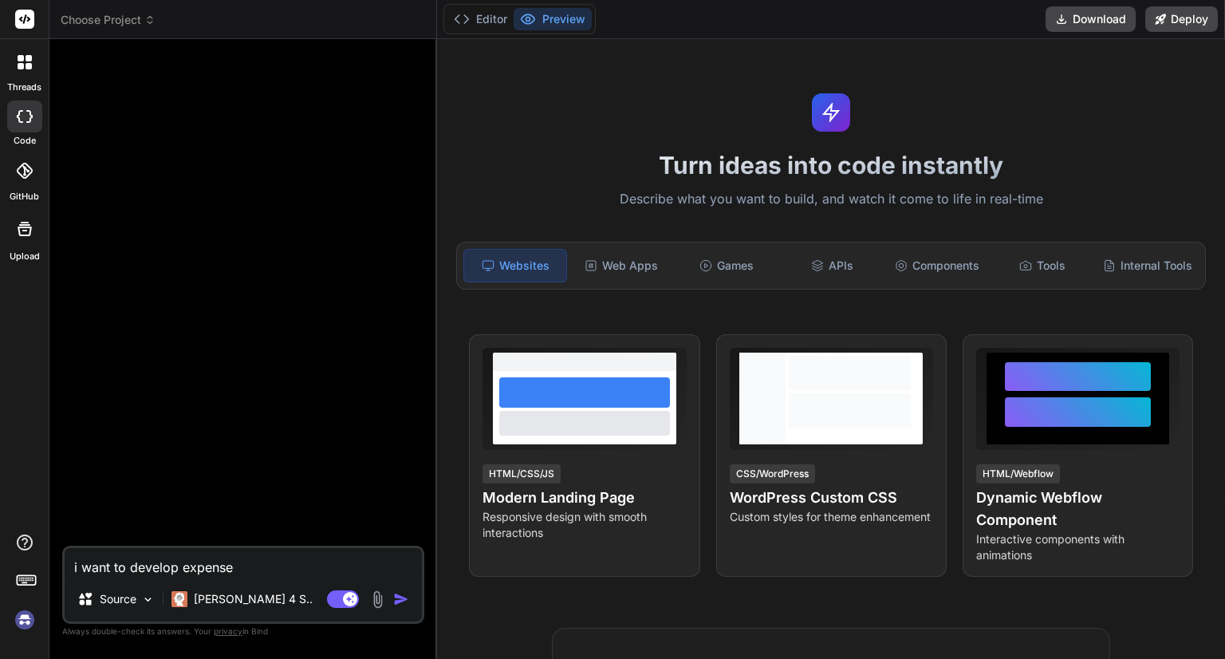
type textarea "i want to develop expense"
type textarea "x"
type textarea "i want to develop expense t"
type textarea "x"
type textarea "i want to develop expense tr"
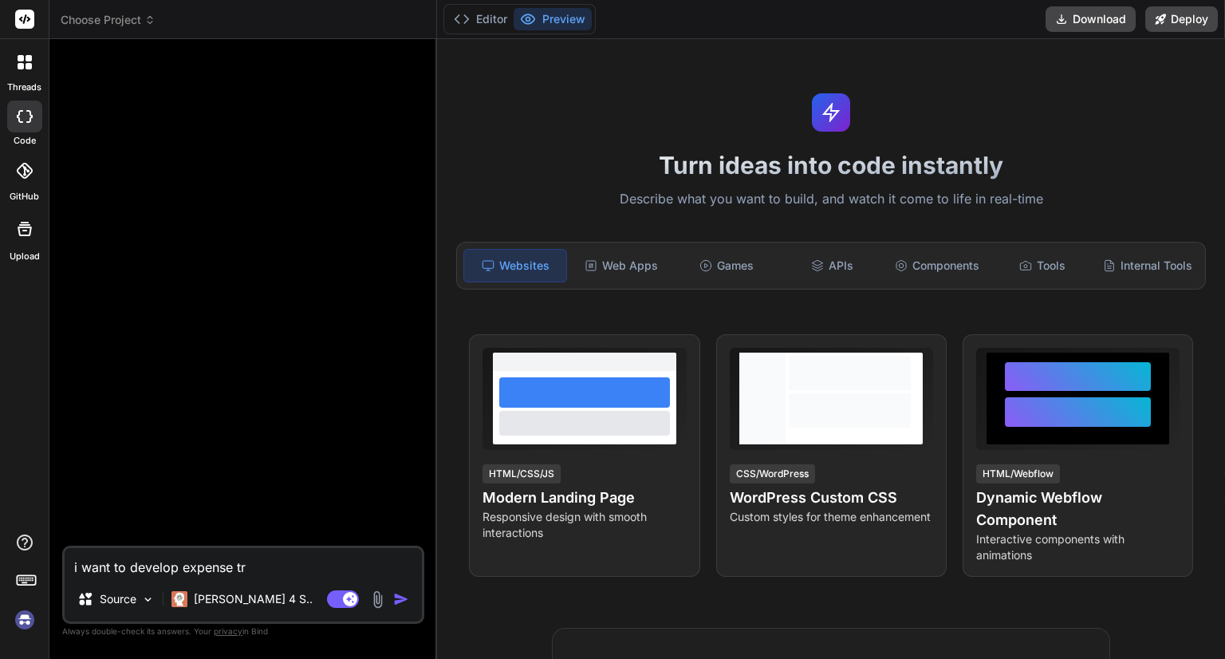
type textarea "x"
type textarea "i want to develop expense tra"
type textarea "x"
type textarea "i want to develop expense trac"
type textarea "x"
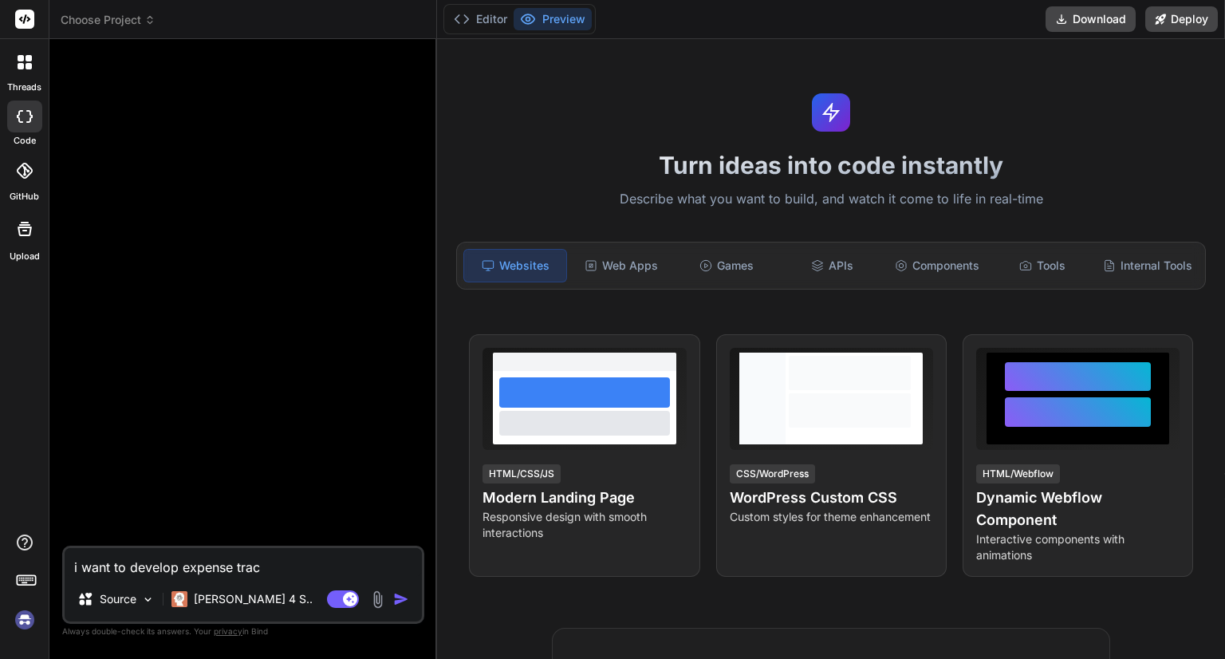
type textarea "i want to develop expense track"
type textarea "x"
type textarea "i want to develop expense tracke"
type textarea "x"
type textarea "i want to develop expense tracker"
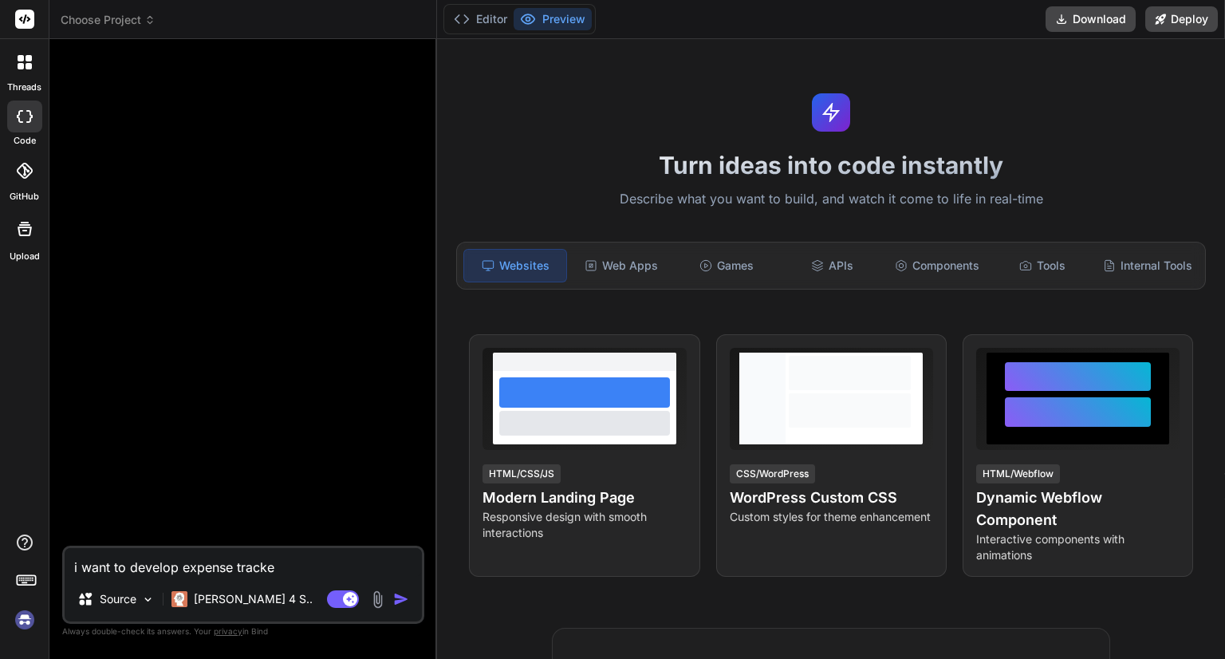
type textarea "x"
type textarea "i want to develop expense tracker"
type textarea "x"
type textarea "i want to develop expense tracker a"
type textarea "x"
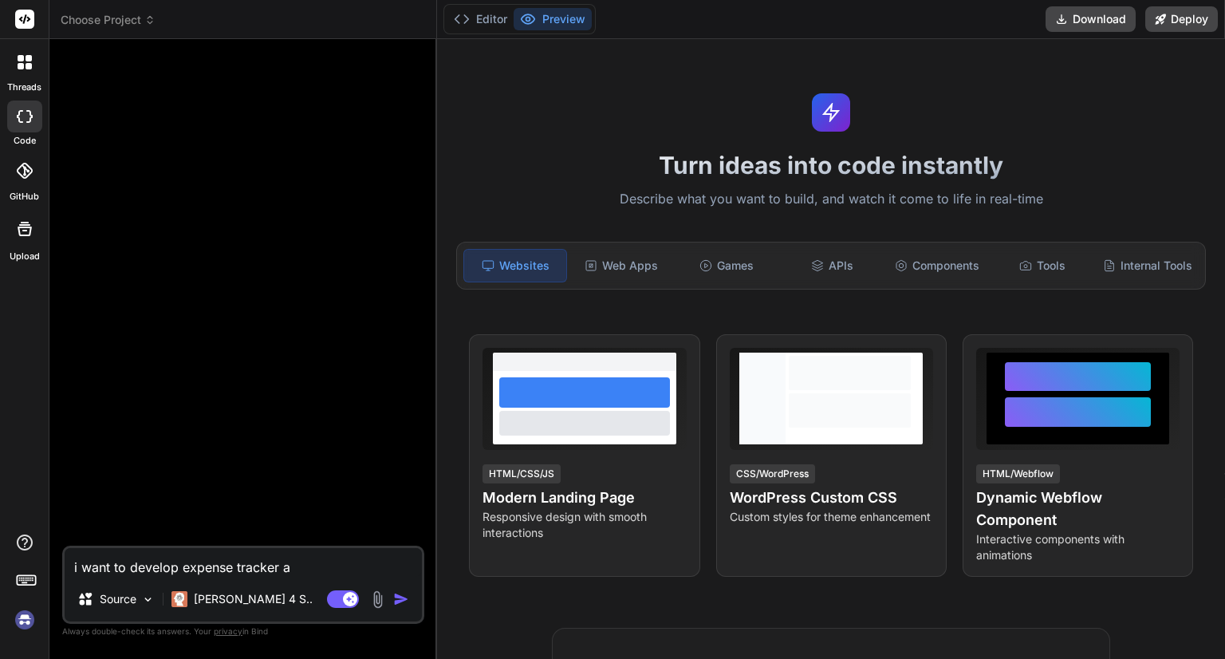
type textarea "i want to develop expense tracker ap"
type textarea "x"
type textarea "i want to develop expense tracker app"
type textarea "x"
type textarea "i want to develop expense tracker app"
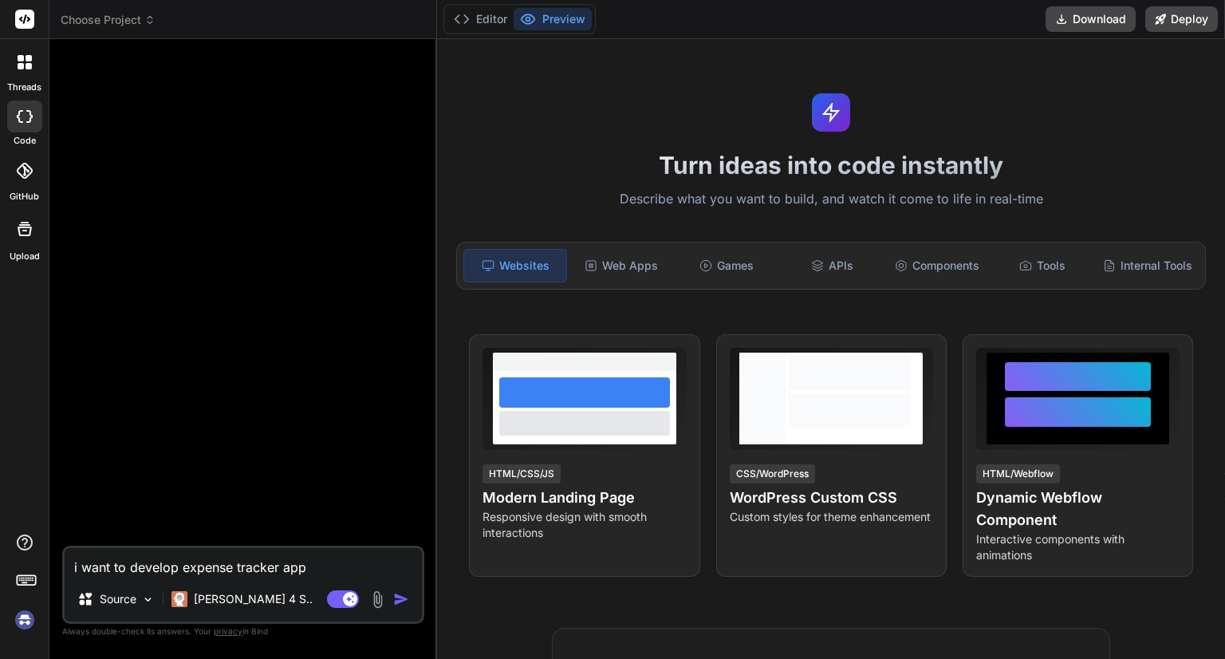
click at [404, 606] on img "button" at bounding box center [401, 599] width 16 height 16
type textarea "x"
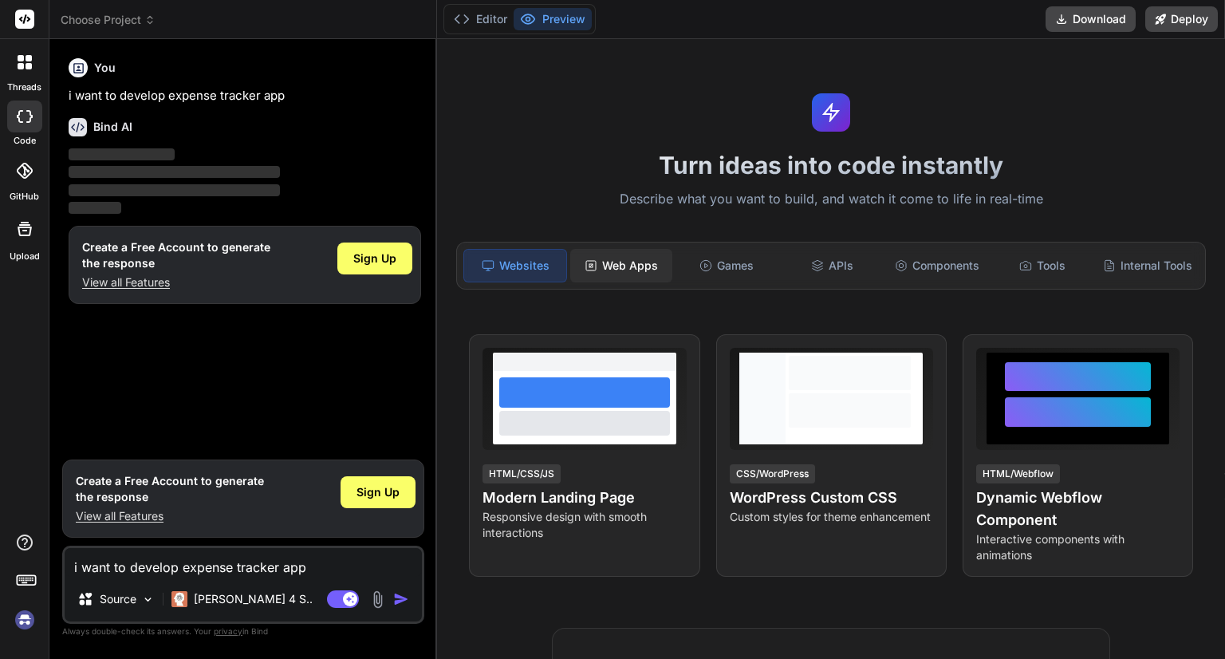
click at [622, 270] on div "Web Apps" at bounding box center [621, 266] width 102 height 34
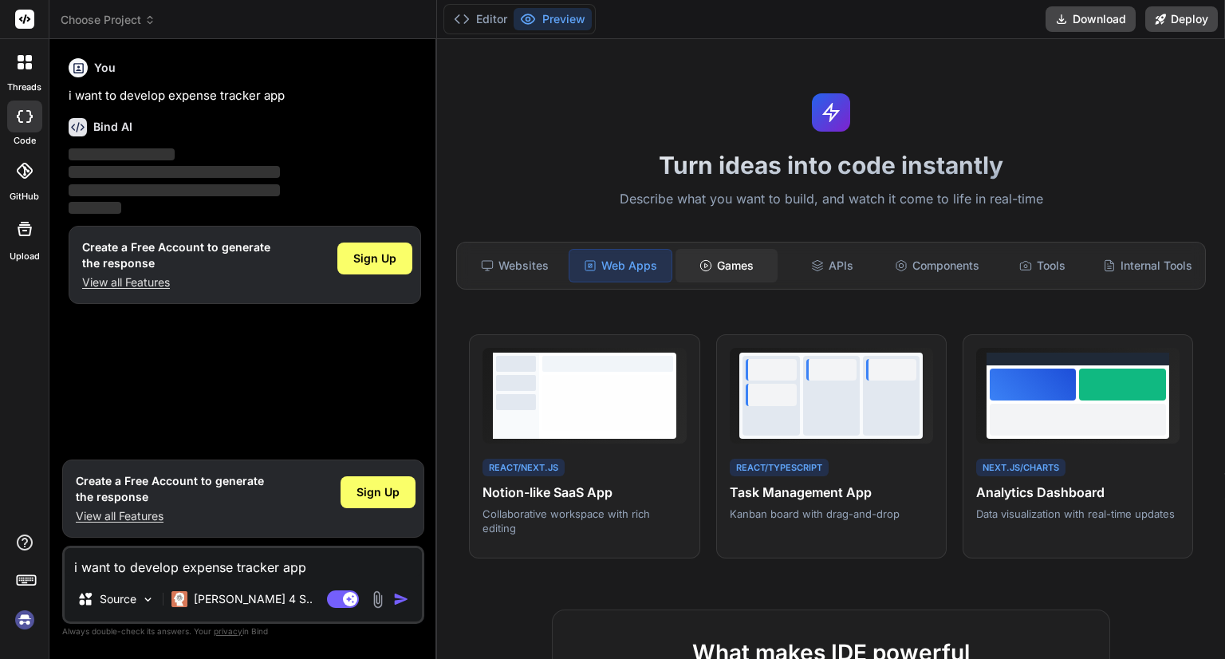
click at [745, 266] on div "Games" at bounding box center [727, 266] width 102 height 34
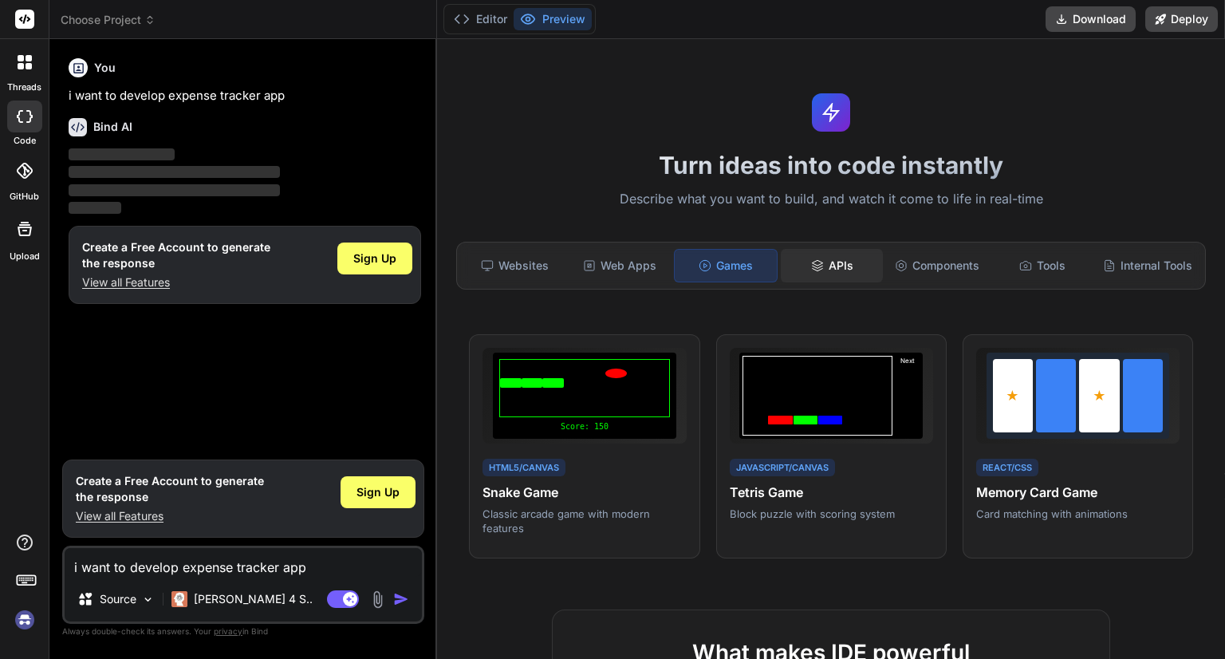
click at [827, 259] on div "APIs" at bounding box center [832, 266] width 102 height 34
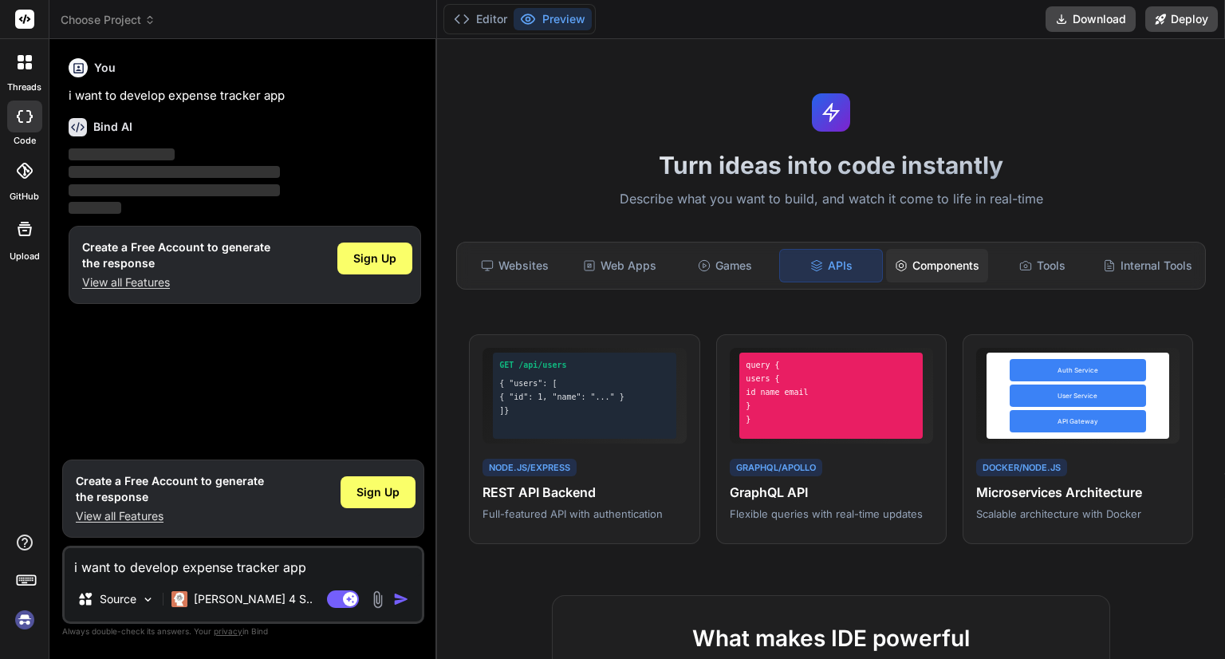
click at [956, 262] on div "Components" at bounding box center [937, 266] width 102 height 34
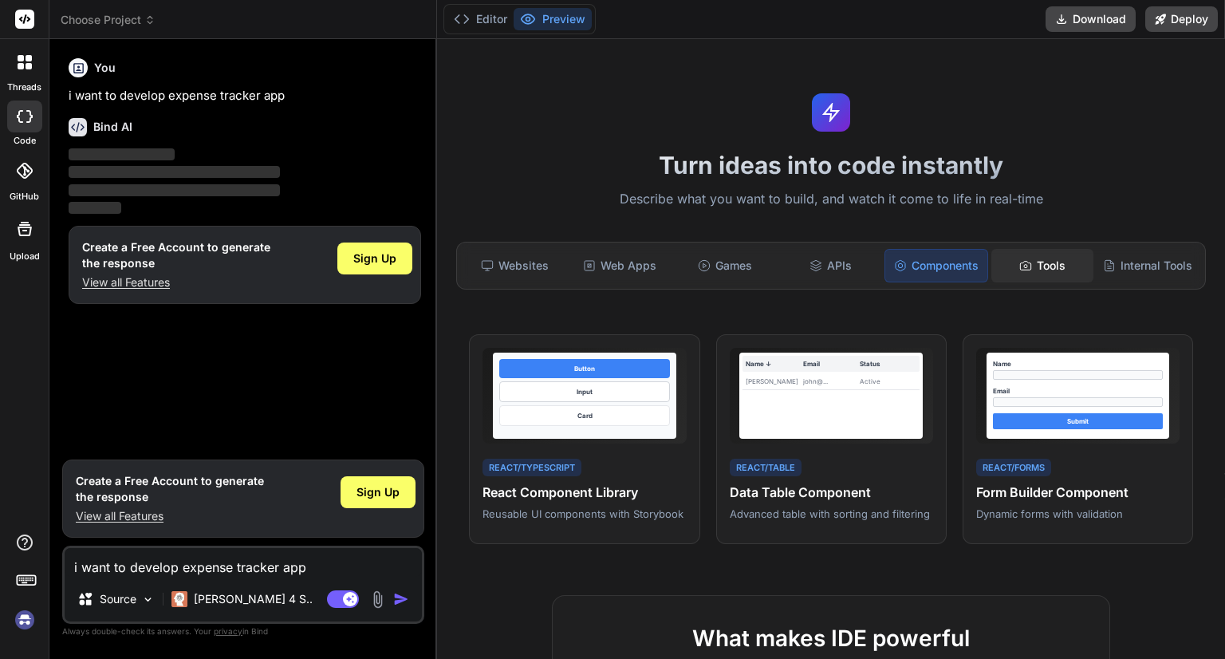
click at [1032, 266] on div "Tools" at bounding box center [1043, 266] width 102 height 34
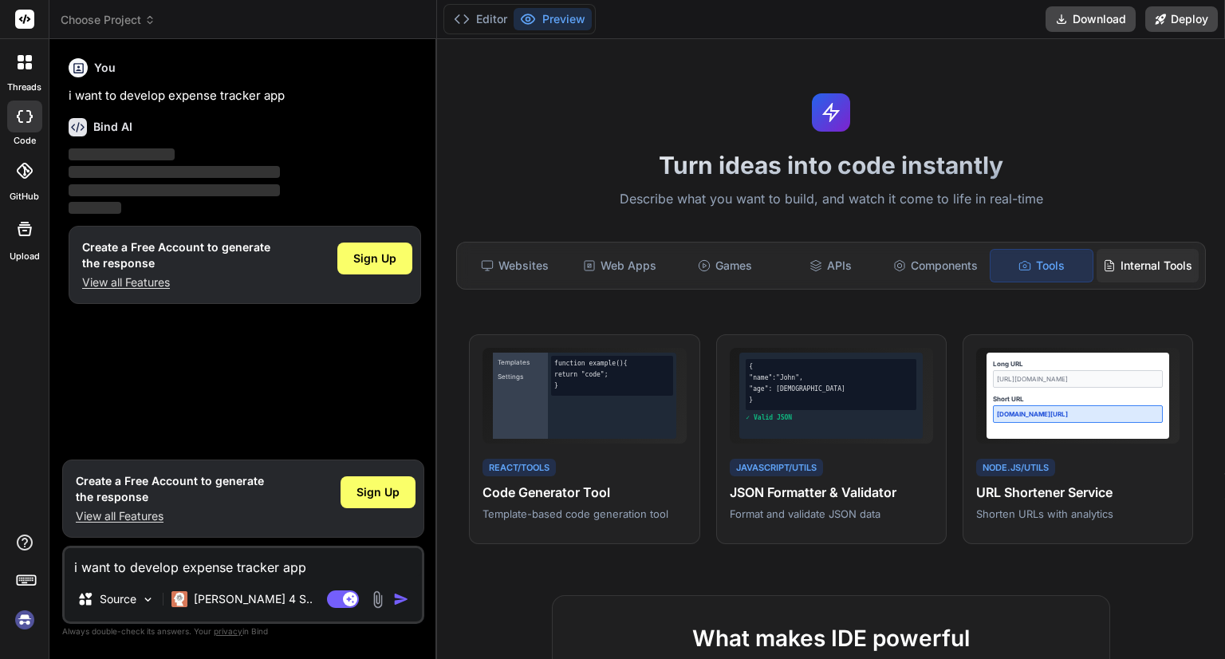
click at [1107, 267] on div "Internal Tools" at bounding box center [1148, 266] width 102 height 34
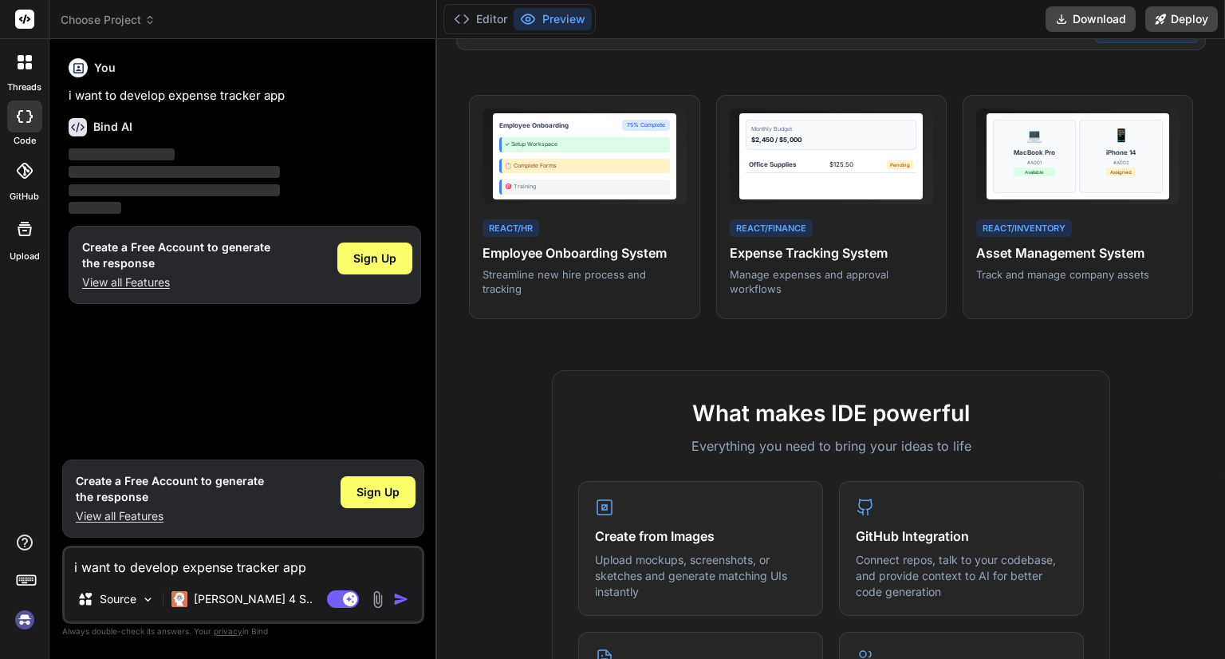
scroll to position [558, 0]
